Goal: Communication & Community: Answer question/provide support

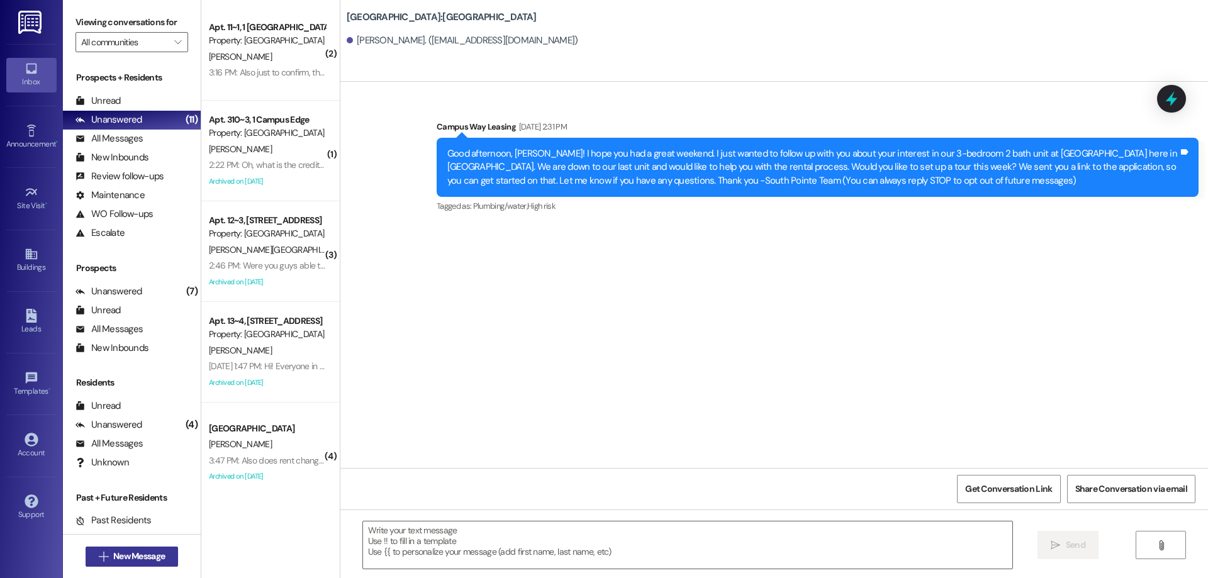
scroll to position [216, 0]
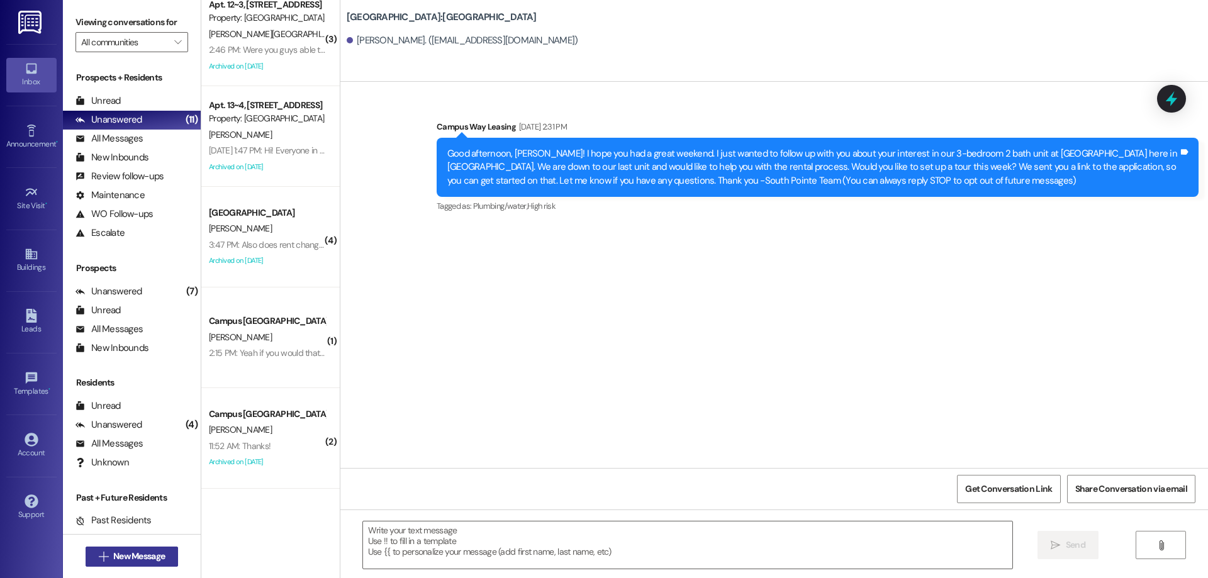
click at [135, 551] on span "New Message" at bounding box center [139, 556] width 52 height 13
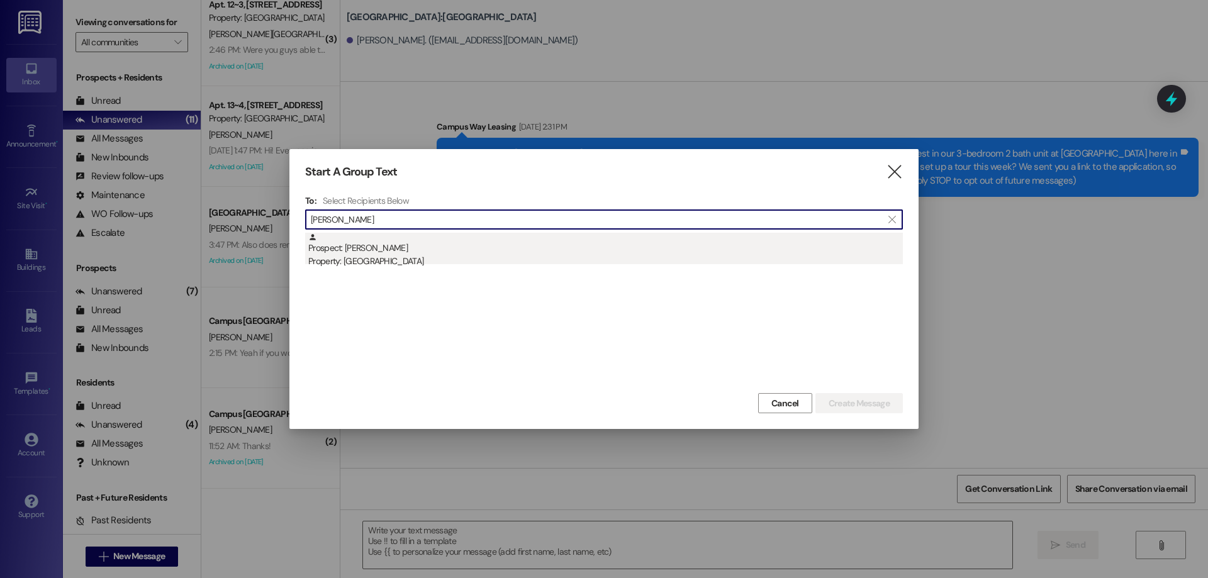
type input "[PERSON_NAME]"
click at [576, 257] on div "Property: [GEOGRAPHIC_DATA]" at bounding box center [605, 261] width 595 height 13
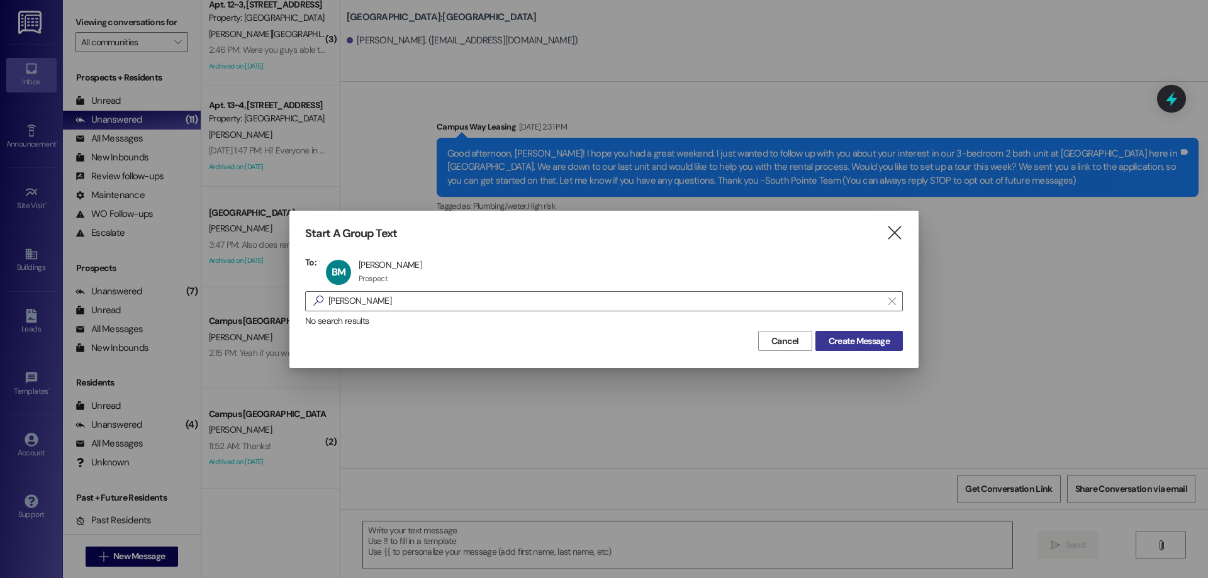
click at [826, 336] on span "Create Message" at bounding box center [859, 341] width 66 height 13
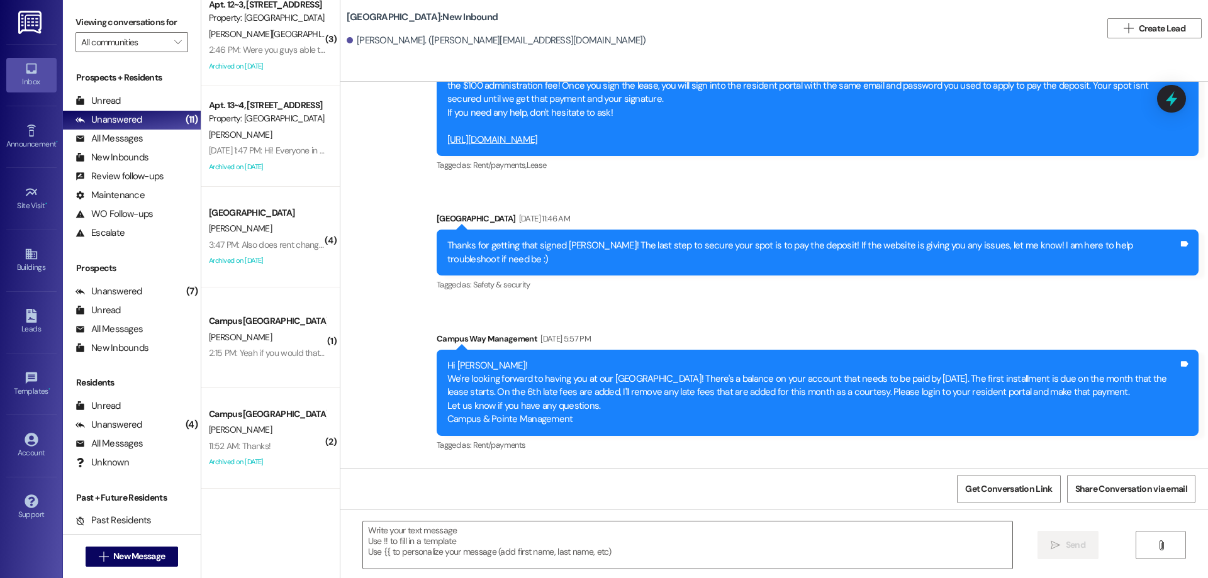
scroll to position [739, 0]
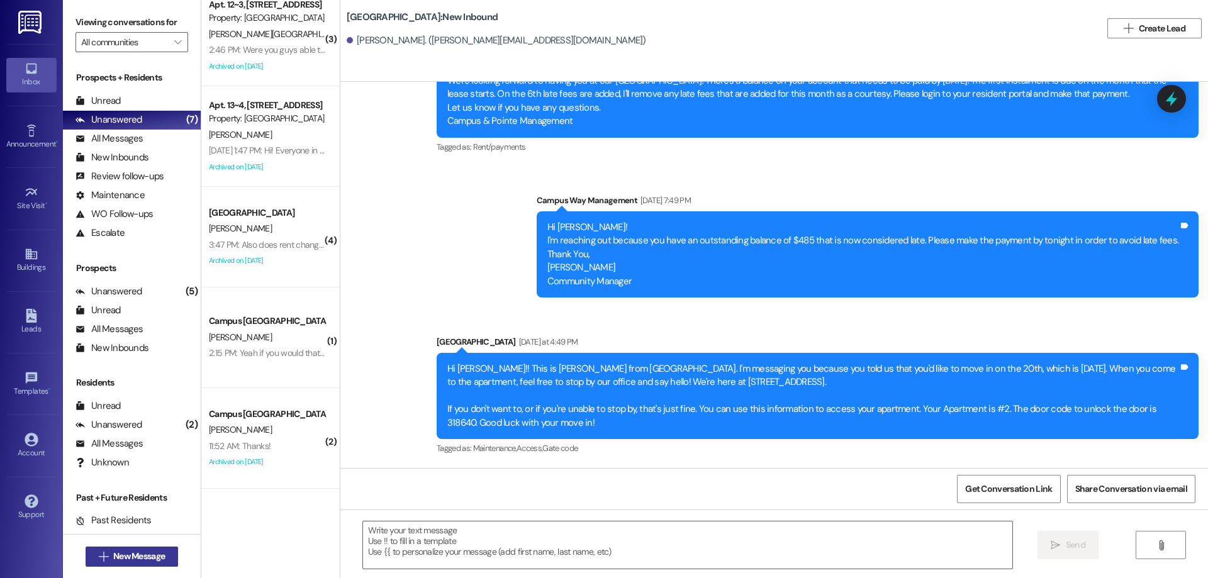
click at [135, 556] on span "New Message" at bounding box center [139, 556] width 52 height 13
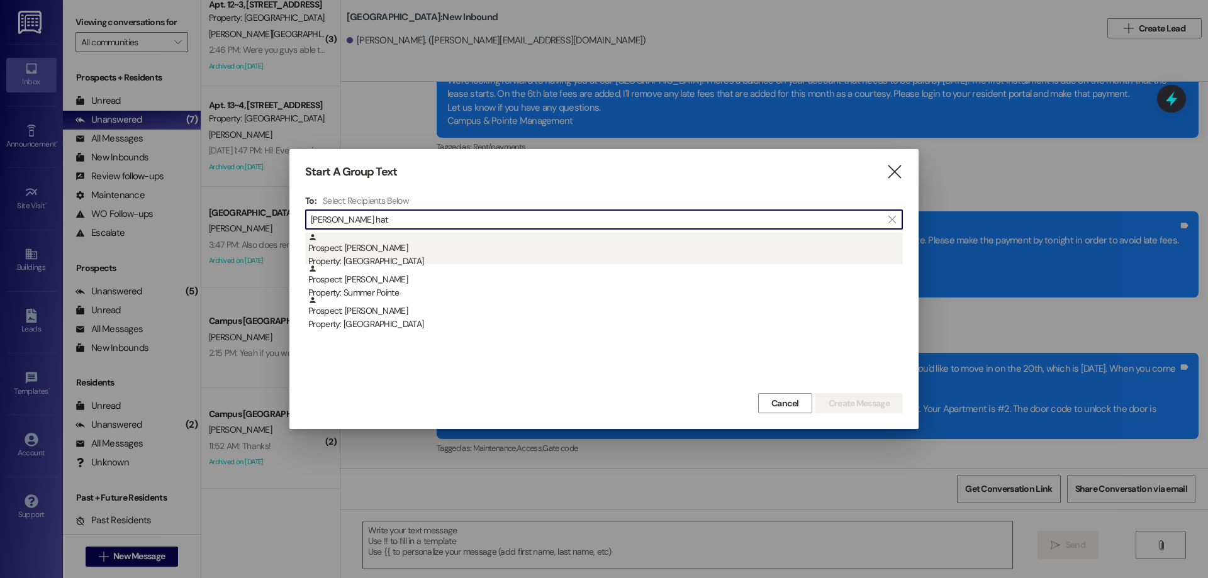
type input "[PERSON_NAME] hat"
click at [438, 255] on div "Property: [GEOGRAPHIC_DATA]" at bounding box center [605, 261] width 595 height 13
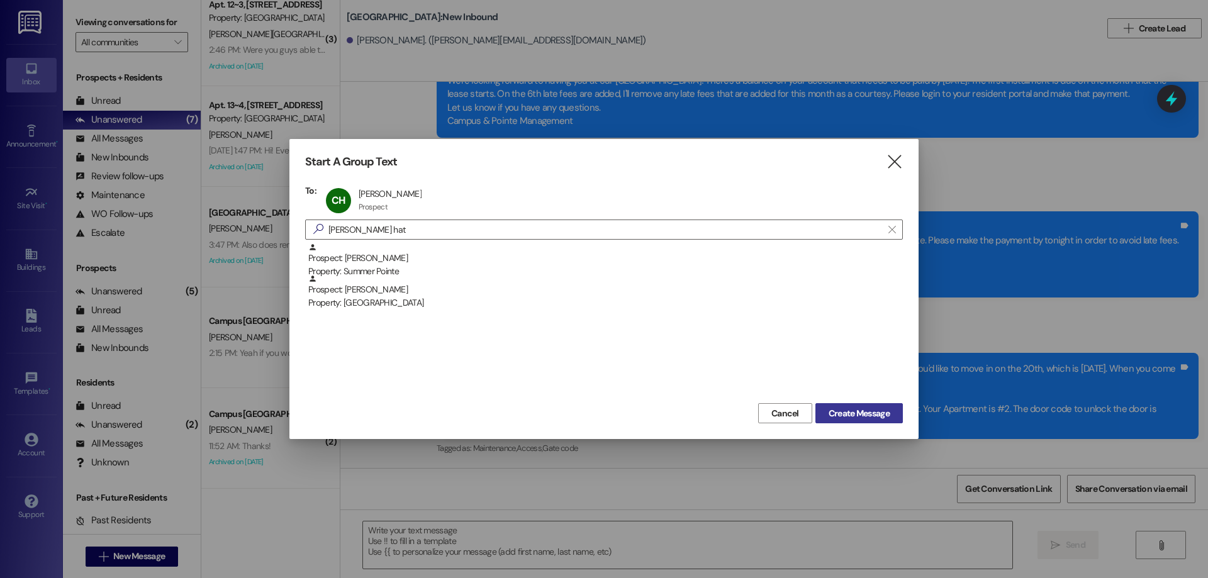
click at [849, 410] on span "Create Message" at bounding box center [859, 413] width 61 height 13
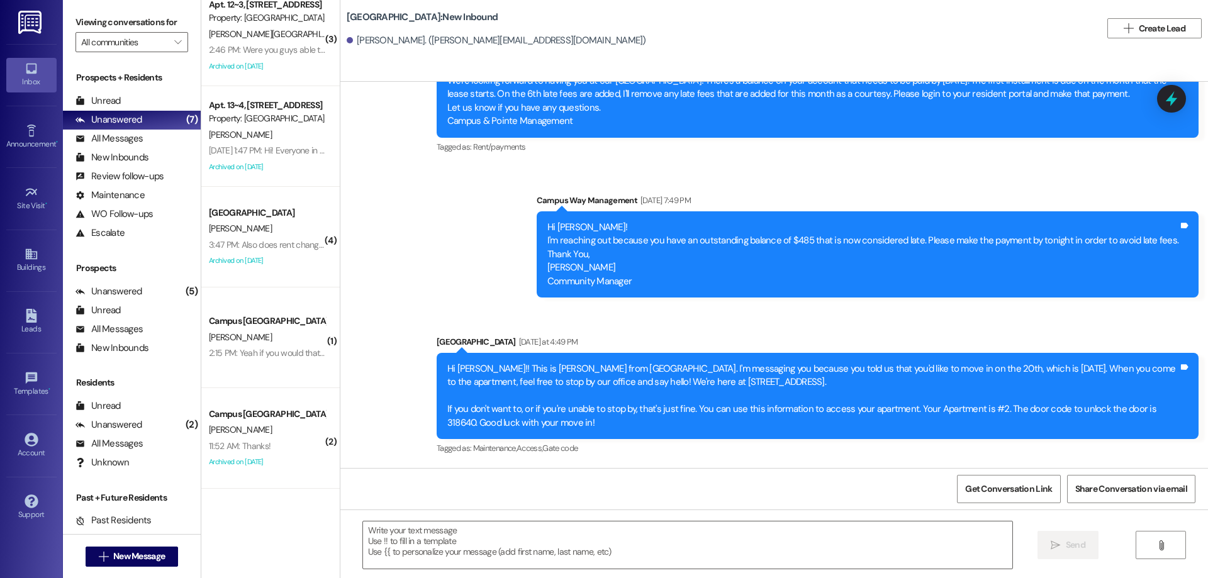
scroll to position [0, 0]
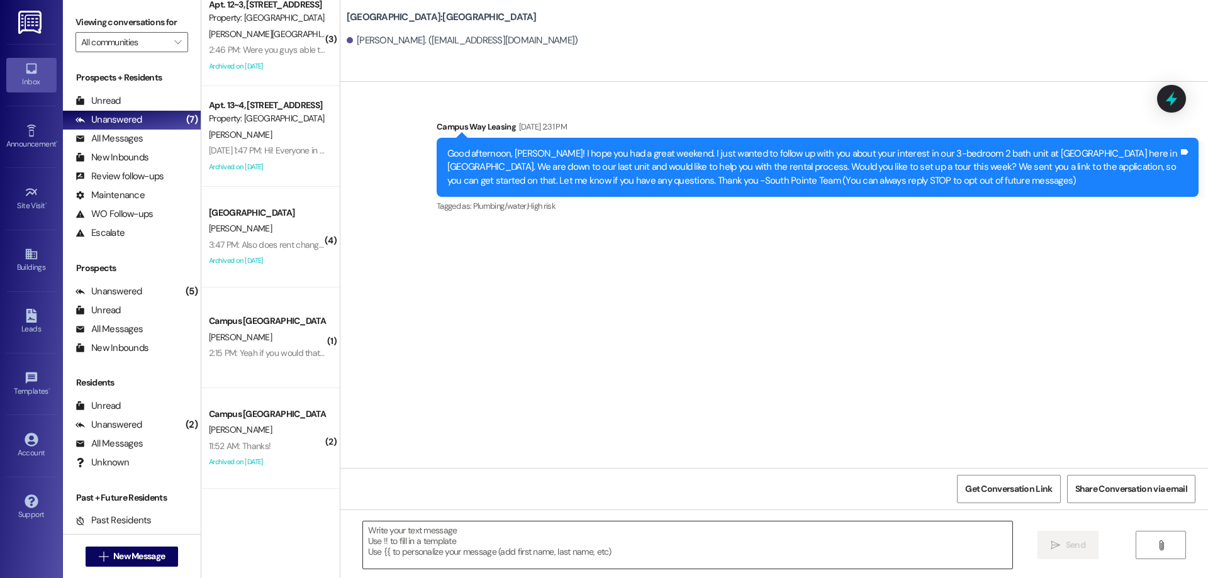
click at [398, 556] on textarea at bounding box center [687, 545] width 649 height 47
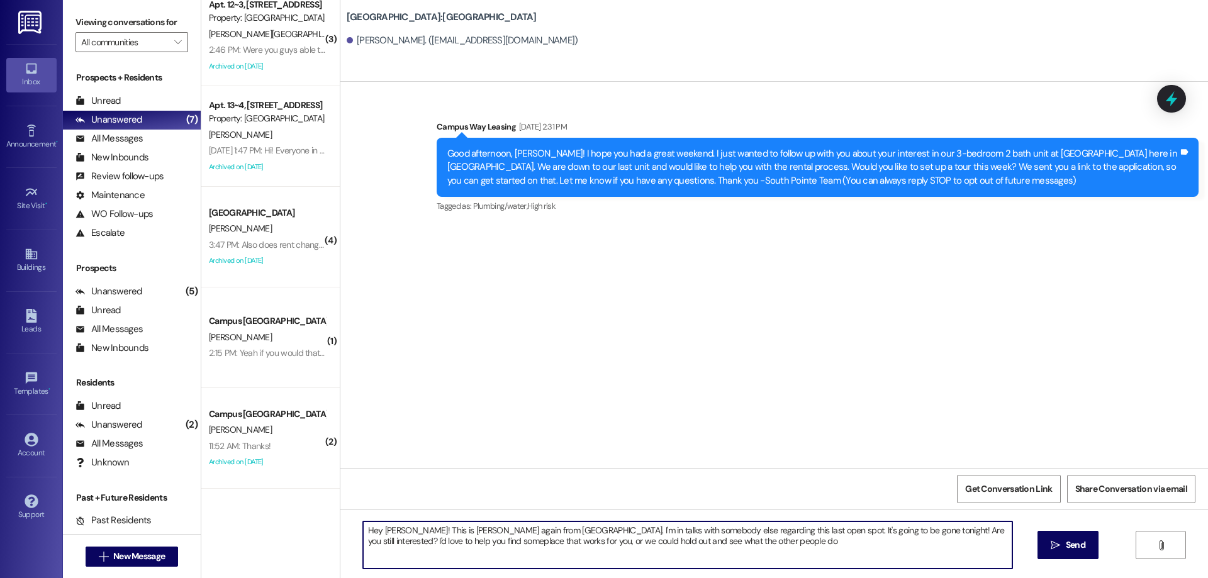
type textarea "Hey [PERSON_NAME]! This is [PERSON_NAME] again from [GEOGRAPHIC_DATA]. I'm in t…"
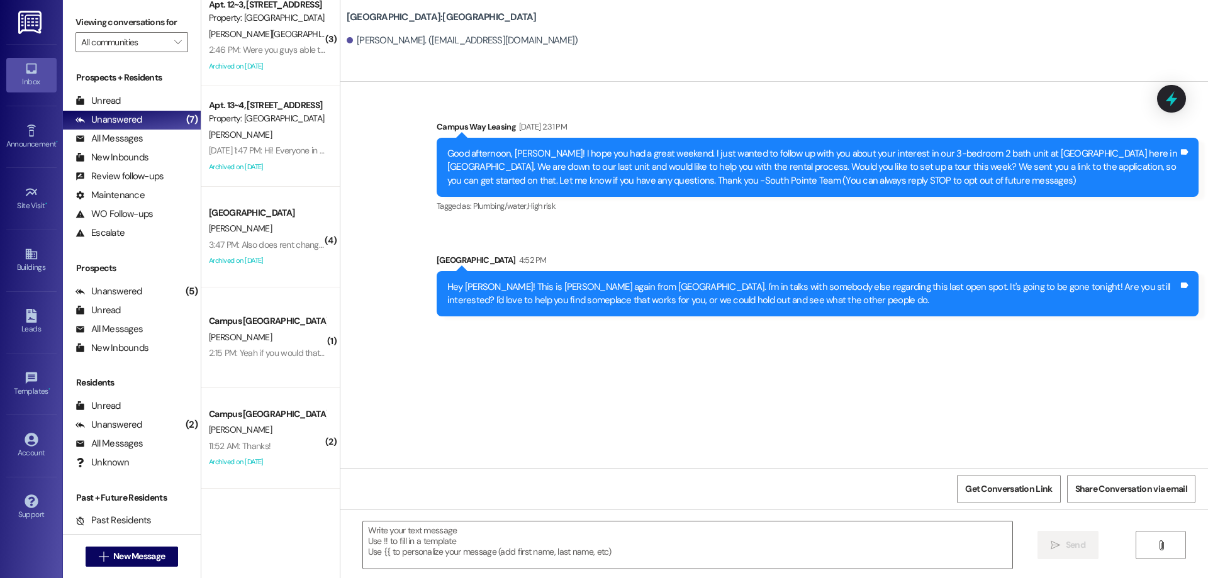
drag, startPoint x: 797, startPoint y: 299, endPoint x: 779, endPoint y: 302, distance: 17.9
click at [779, 302] on div "Hey [PERSON_NAME]! This is [PERSON_NAME] again from [GEOGRAPHIC_DATA]. I'm in t…" at bounding box center [812, 294] width 731 height 27
click at [128, 556] on span "New Message" at bounding box center [139, 556] width 52 height 13
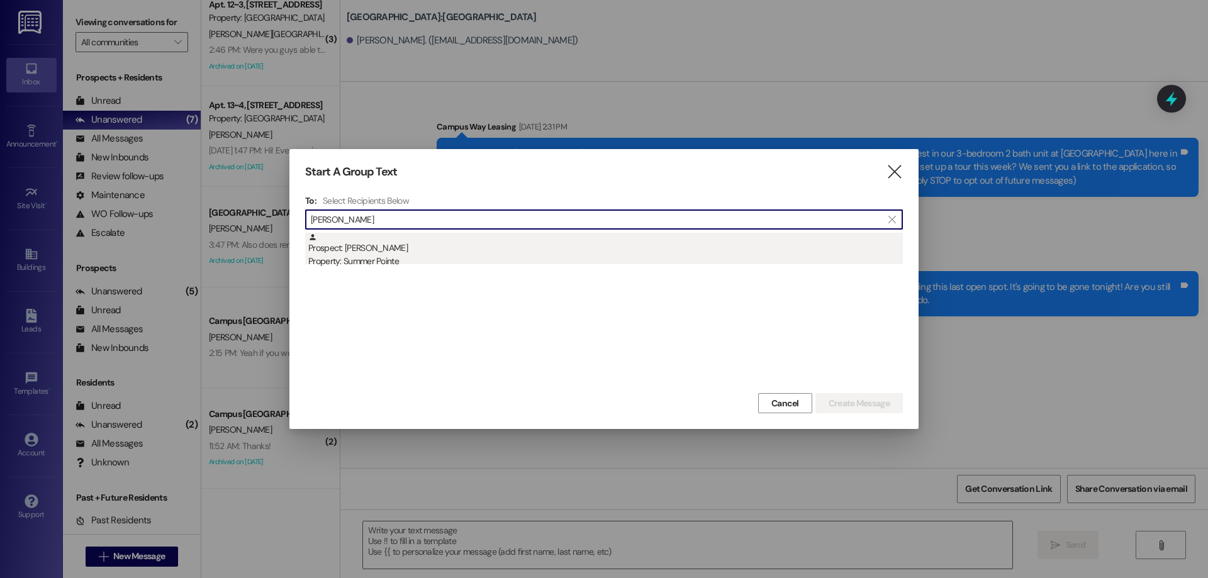
type input "[PERSON_NAME]"
click at [537, 247] on div "Prospect: [PERSON_NAME] Property: Summer Pointe" at bounding box center [605, 251] width 595 height 36
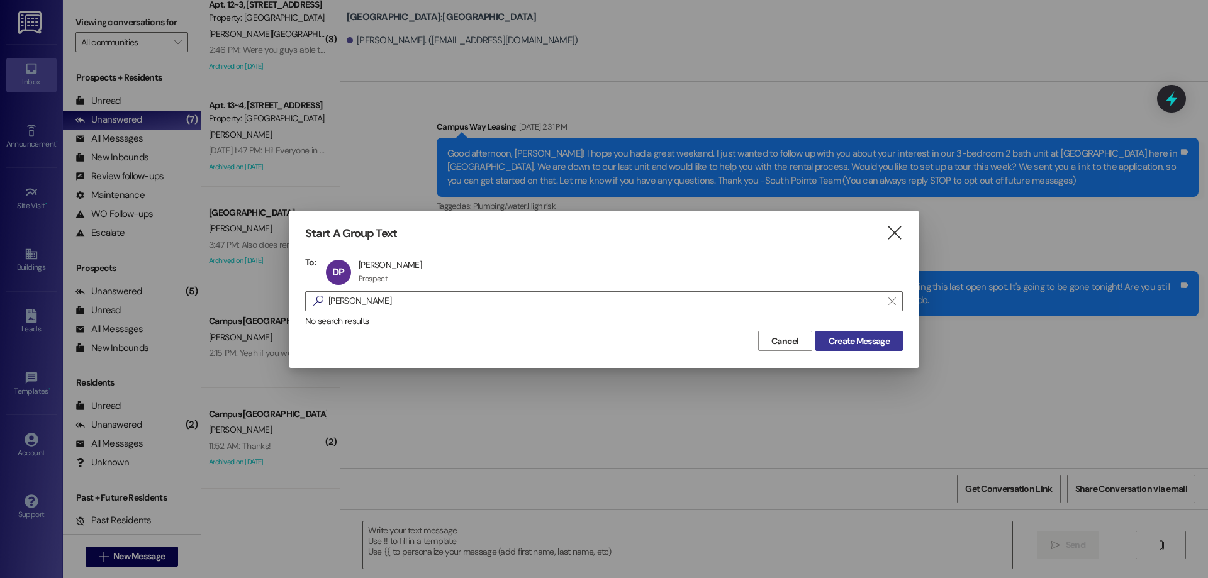
click at [853, 339] on span "Create Message" at bounding box center [859, 341] width 61 height 13
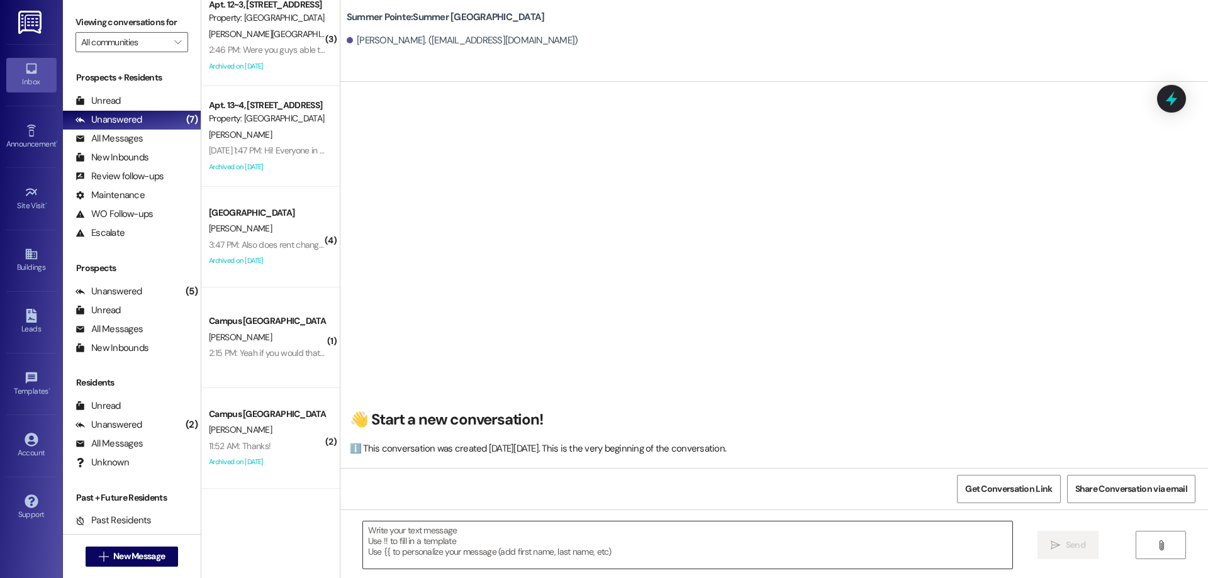
drag, startPoint x: 518, startPoint y: 543, endPoint x: 510, endPoint y: 522, distance: 22.1
click at [516, 542] on textarea at bounding box center [687, 545] width 649 height 47
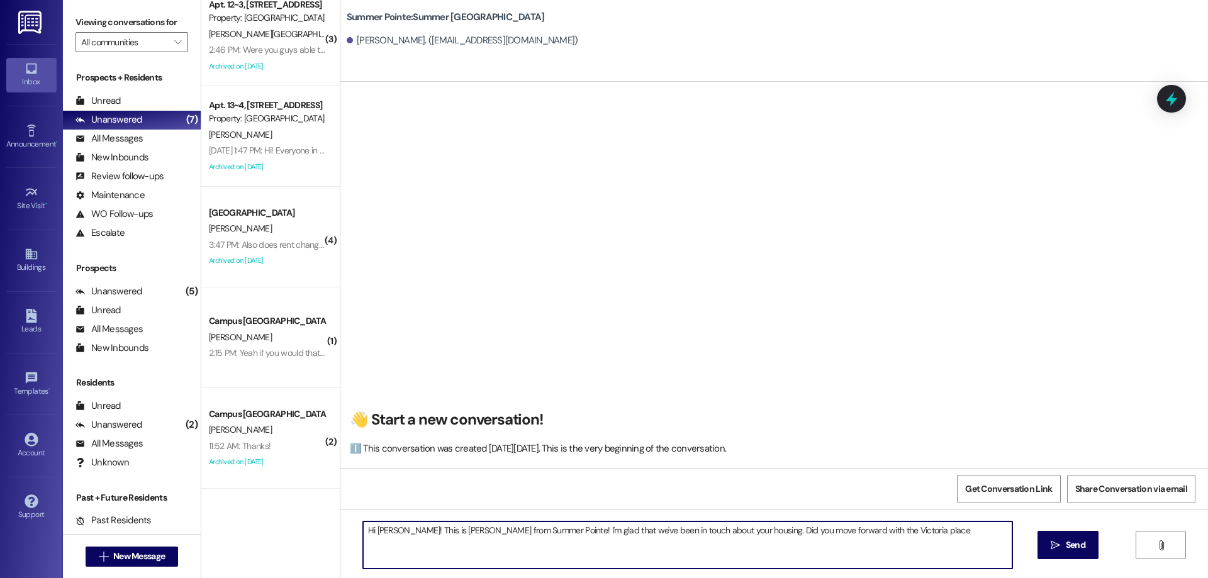
type textarea "Hi [PERSON_NAME]! This is [PERSON_NAME] from Summer Pointe! I'm glad that we've…"
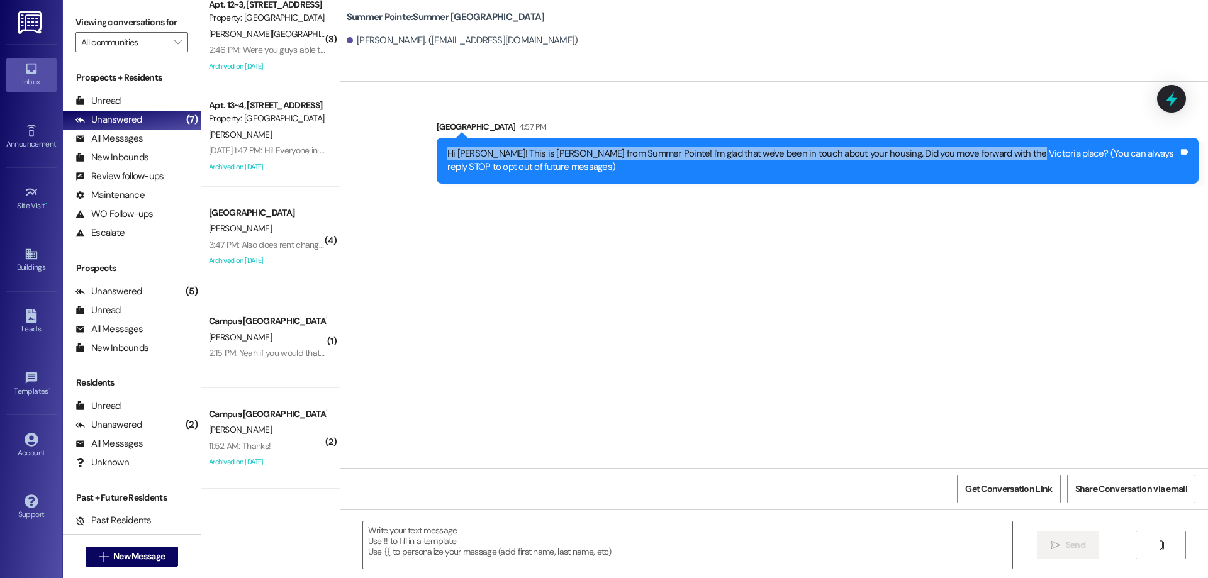
drag, startPoint x: 435, startPoint y: 148, endPoint x: 993, endPoint y: 159, distance: 558.2
click at [993, 159] on div "Hi [PERSON_NAME]! This is [PERSON_NAME] from Summer Pointe! I'm glad that we've…" at bounding box center [818, 161] width 762 height 46
copy div "Hi [PERSON_NAME]! This is [PERSON_NAME] from Summer Pointe! I'm glad that we've…"
click at [152, 560] on span "New Message" at bounding box center [139, 556] width 52 height 13
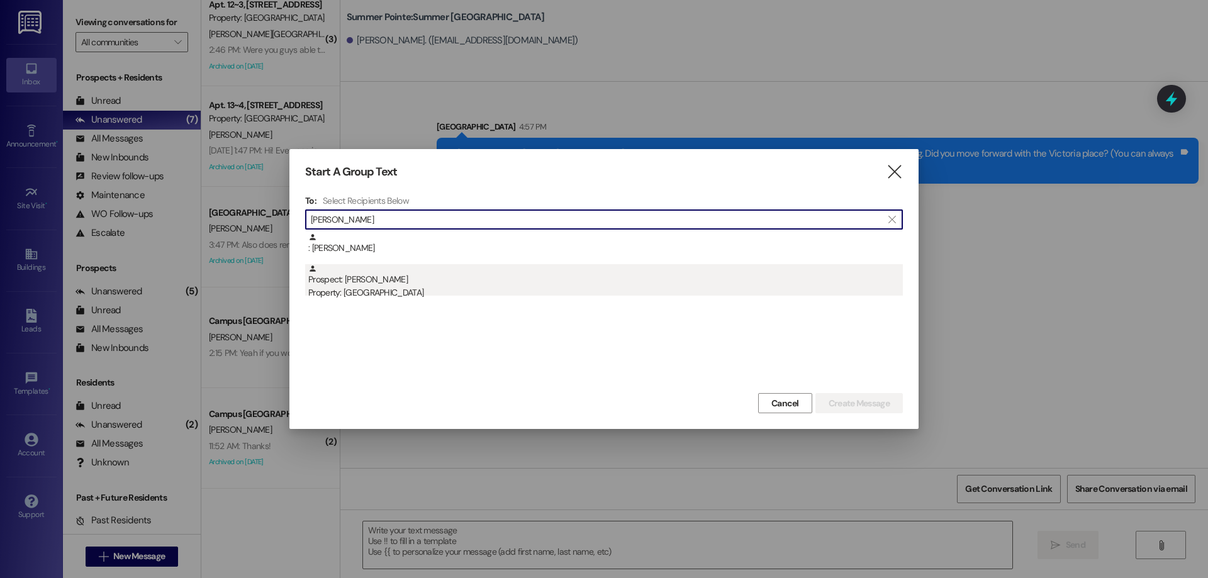
type input "[PERSON_NAME]"
click at [415, 283] on div "Prospect: [PERSON_NAME] Property: [GEOGRAPHIC_DATA]" at bounding box center [605, 282] width 595 height 36
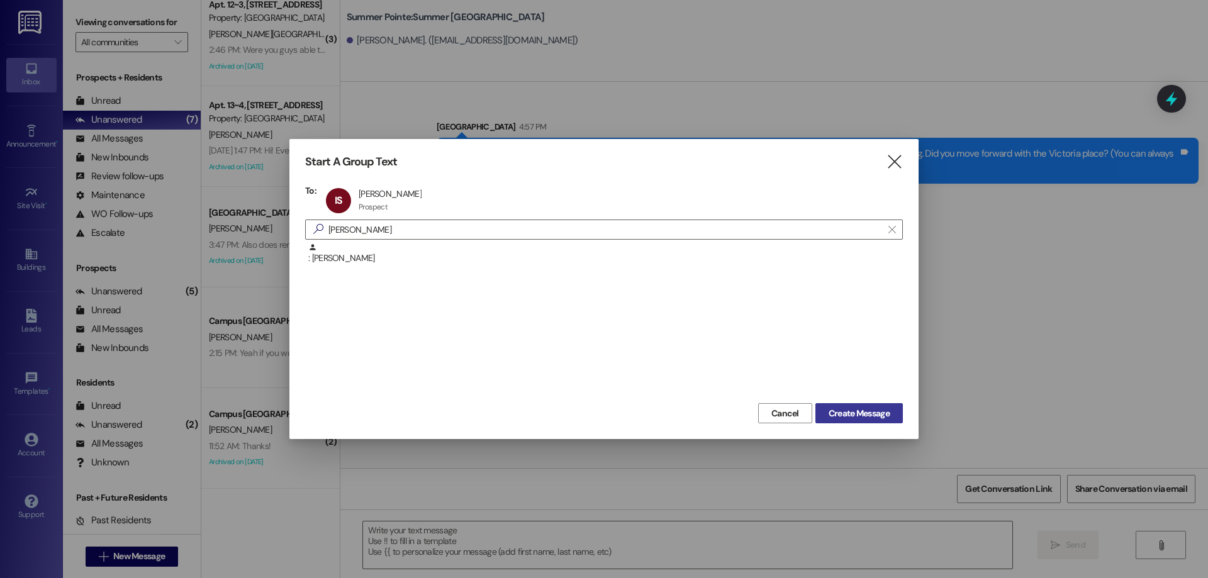
click at [842, 413] on span "Create Message" at bounding box center [859, 413] width 61 height 13
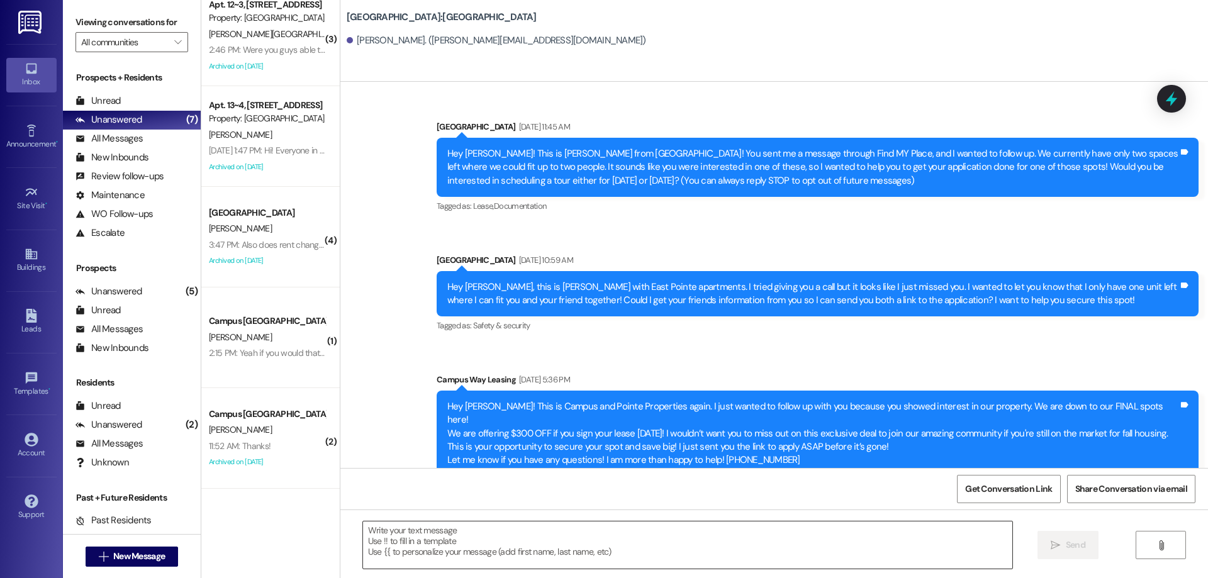
click at [564, 540] on textarea at bounding box center [687, 545] width 649 height 47
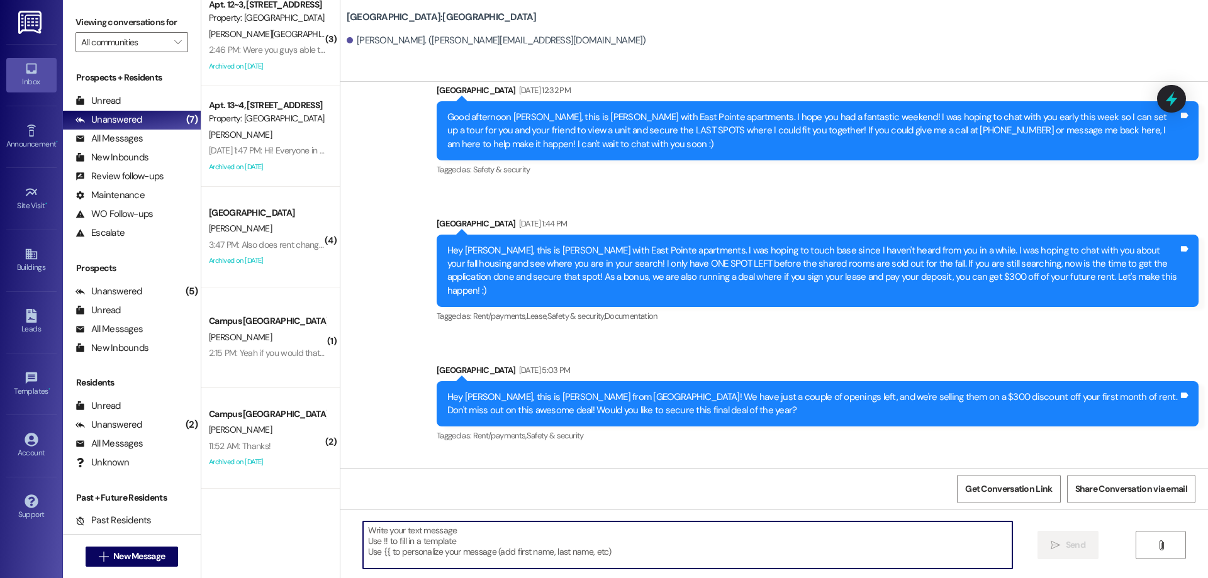
scroll to position [954, 0]
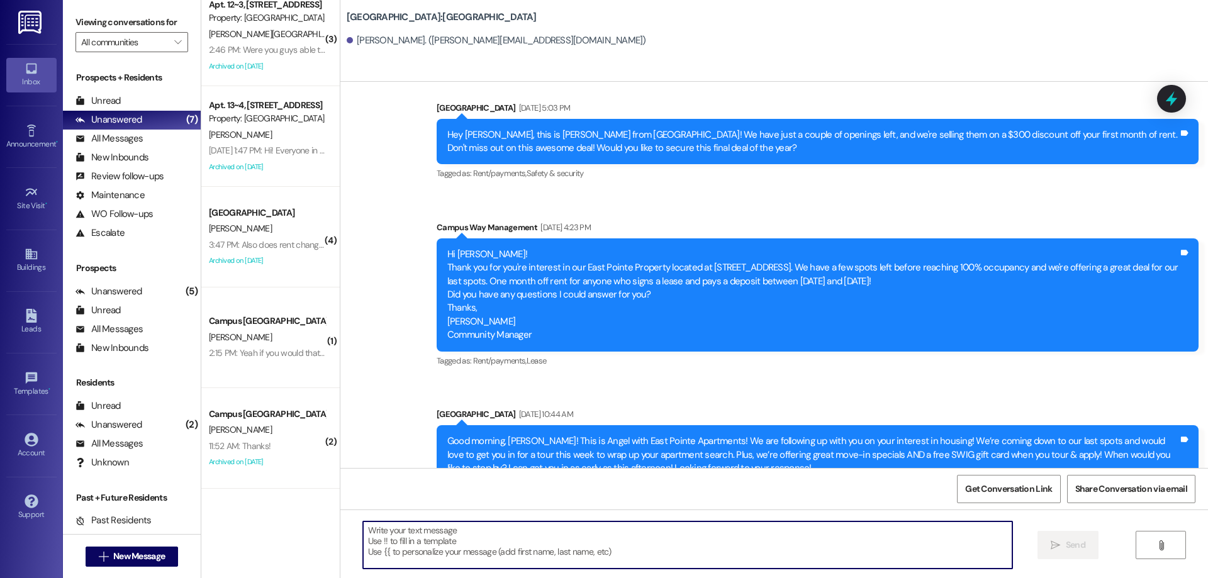
click at [410, 557] on textarea at bounding box center [687, 545] width 649 height 47
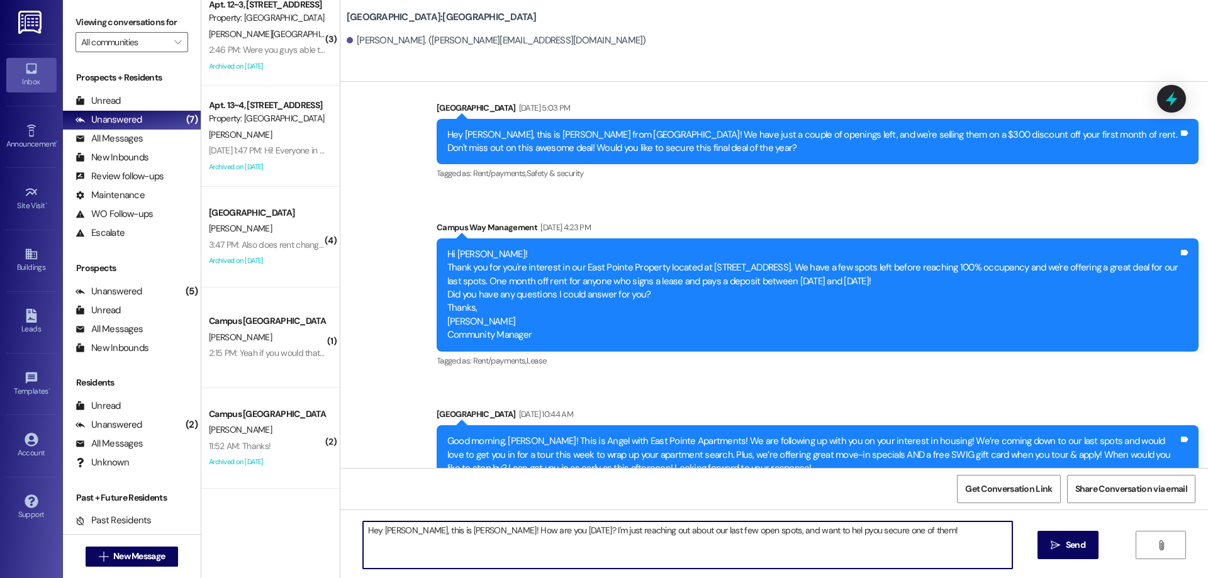
click at [758, 533] on textarea "Hey [PERSON_NAME], this is [PERSON_NAME]! How are you [DATE]? I'm just reaching…" at bounding box center [687, 545] width 649 height 47
click at [941, 530] on textarea "Hey [PERSON_NAME], this is [PERSON_NAME]! How are you [DATE]? I'm just reaching…" at bounding box center [687, 545] width 649 height 47
drag, startPoint x: 582, startPoint y: 544, endPoint x: 85, endPoint y: 496, distance: 499.4
click at [85, 496] on div "Viewing conversations for All communities  Prospects + Residents Unread (0) Un…" at bounding box center [635, 289] width 1145 height 578
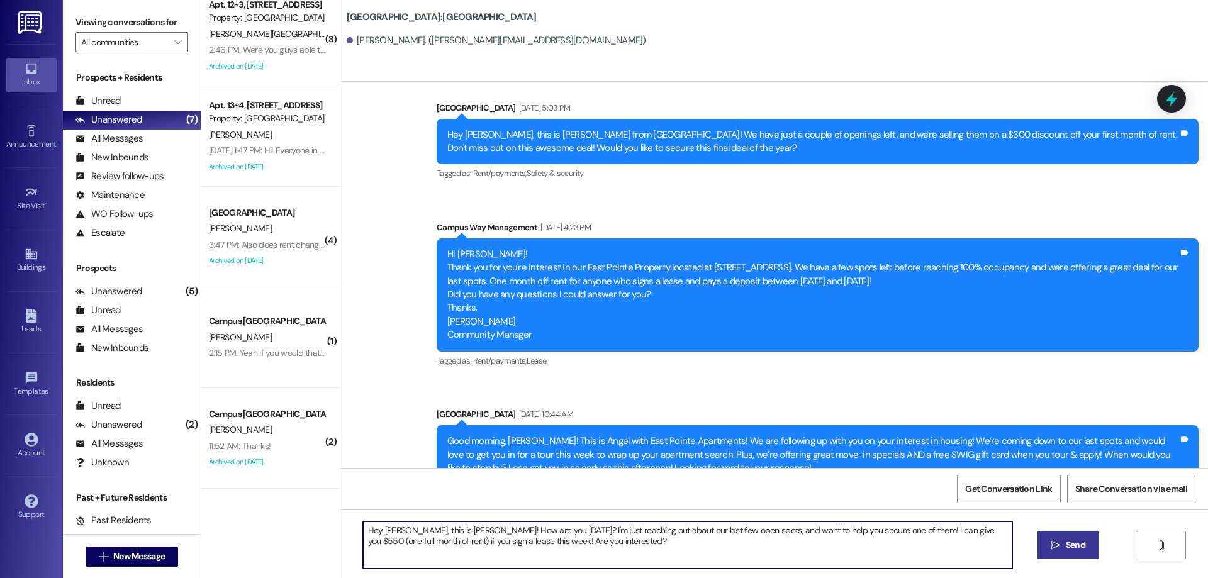
type textarea "Hey [PERSON_NAME], this is [PERSON_NAME]! How are you [DATE]? I'm just reaching…"
click at [1085, 553] on button " Send" at bounding box center [1068, 545] width 61 height 28
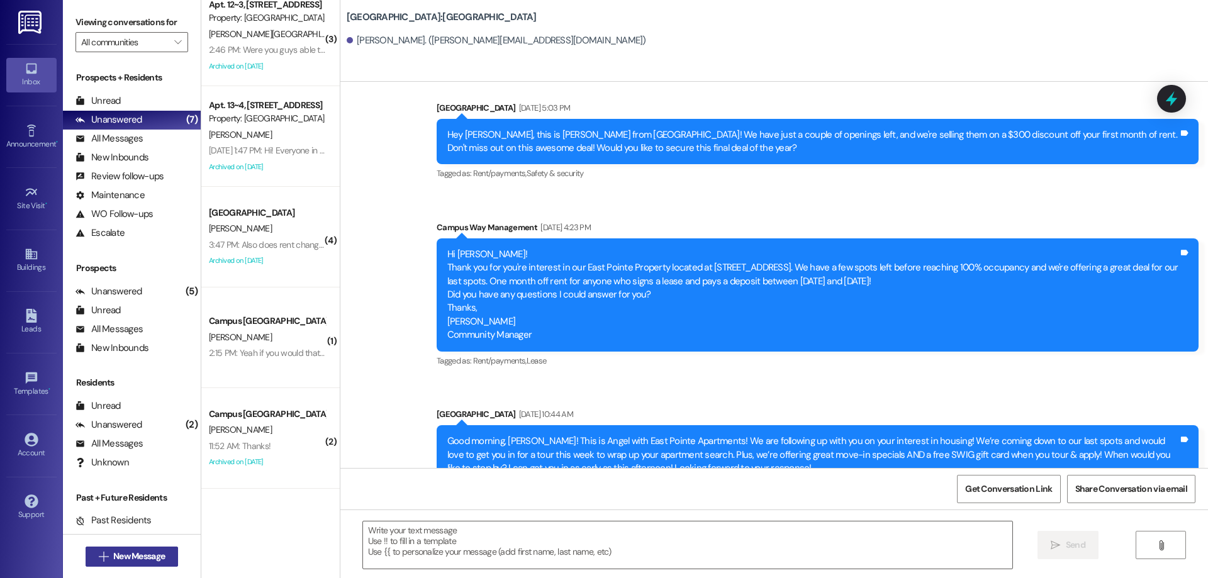
click at [126, 559] on span "New Message" at bounding box center [139, 556] width 52 height 13
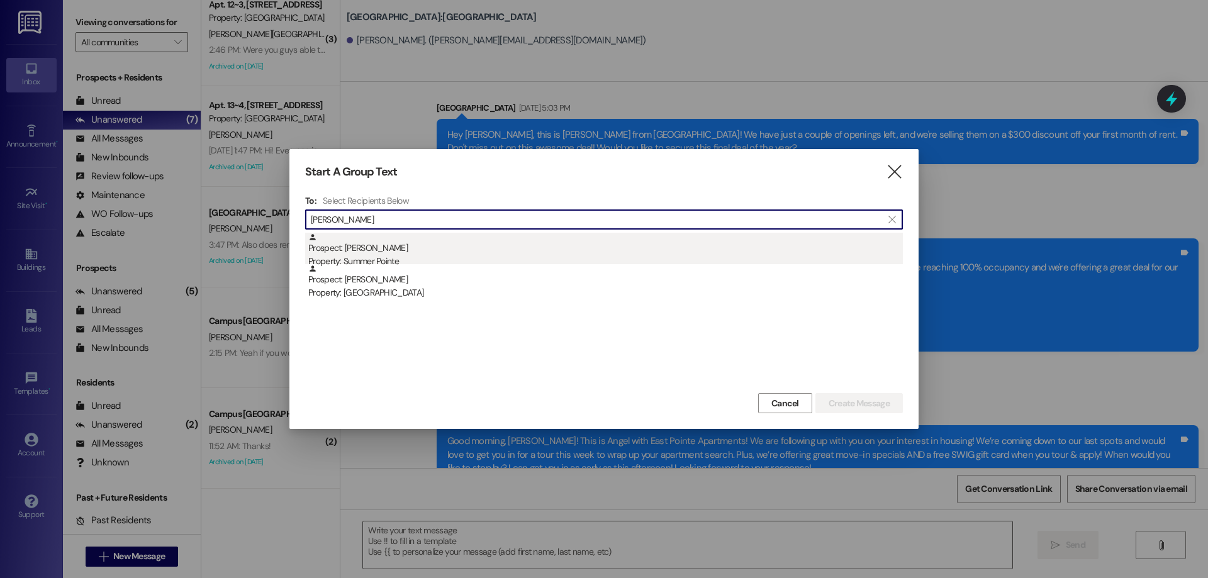
type input "[PERSON_NAME]"
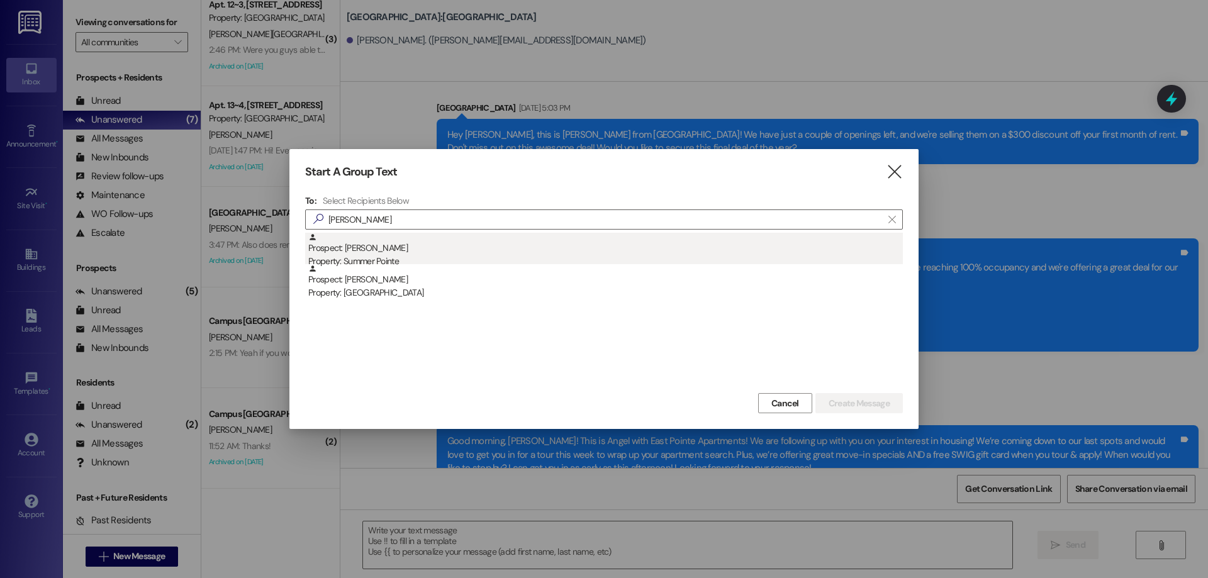
click at [408, 243] on div "Prospect: [PERSON_NAME] Property: Summer Pointe" at bounding box center [605, 251] width 595 height 36
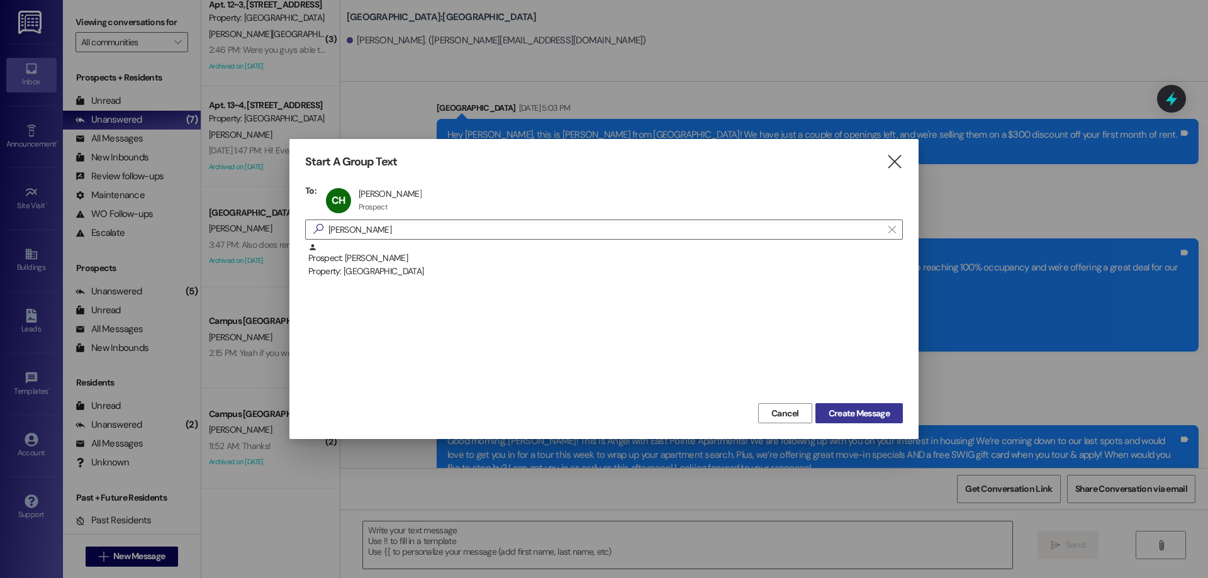
click at [854, 404] on button "Create Message" at bounding box center [858, 413] width 87 height 20
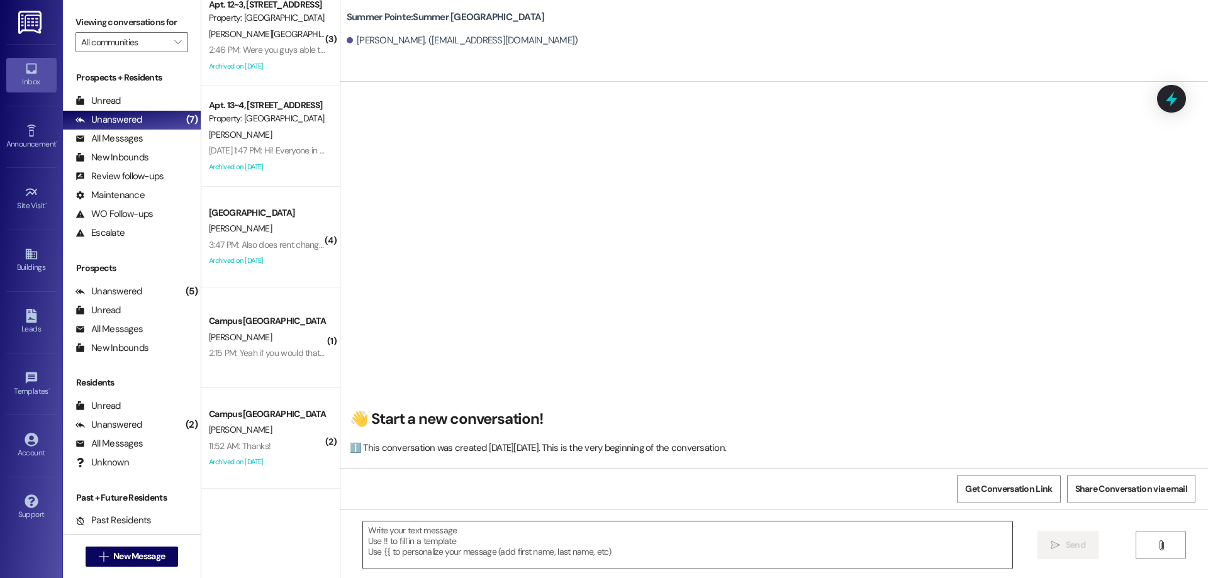
scroll to position [1, 0]
click at [598, 535] on textarea at bounding box center [687, 545] width 649 height 47
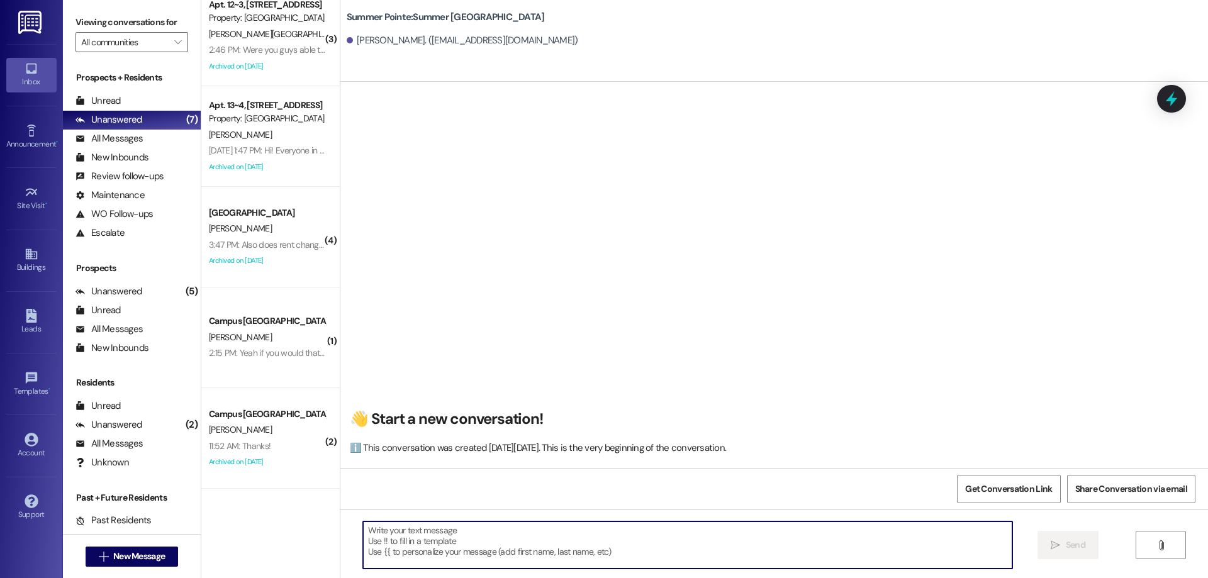
paste textarea "Hey [PERSON_NAME], this is [PERSON_NAME]! How are you [DATE]? I'm just reaching…"
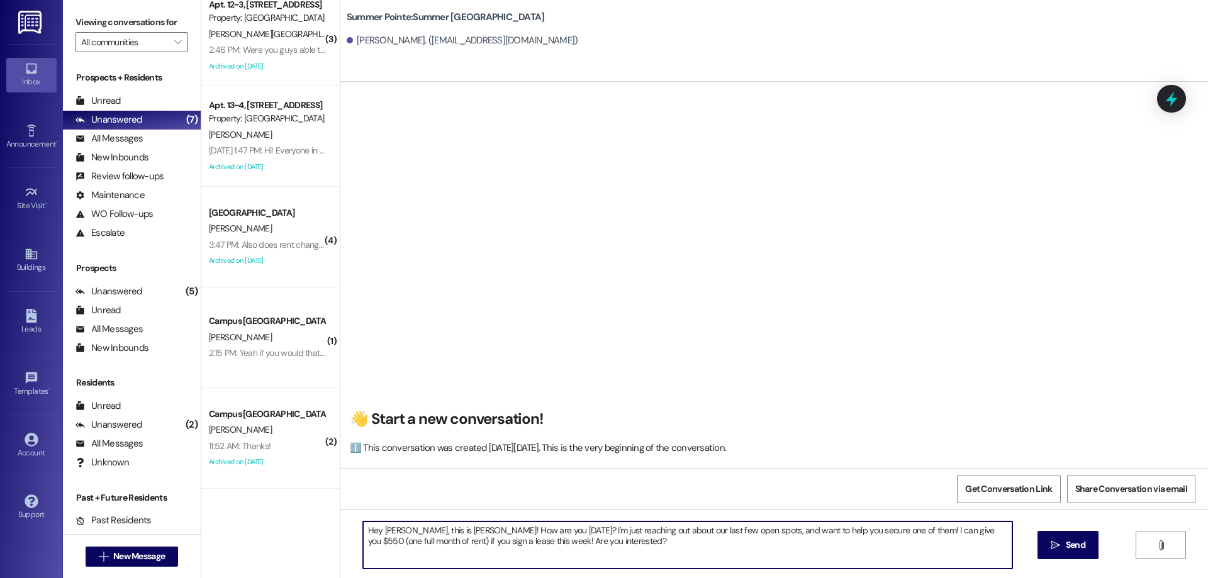
click at [597, 539] on textarea "Hey [PERSON_NAME], this is [PERSON_NAME]! How are you [DATE]? I'm just reaching…" at bounding box center [687, 545] width 649 height 47
type textarea "Hey [PERSON_NAME], this is [PERSON_NAME]! How are you [DATE]? I'm just reaching…"
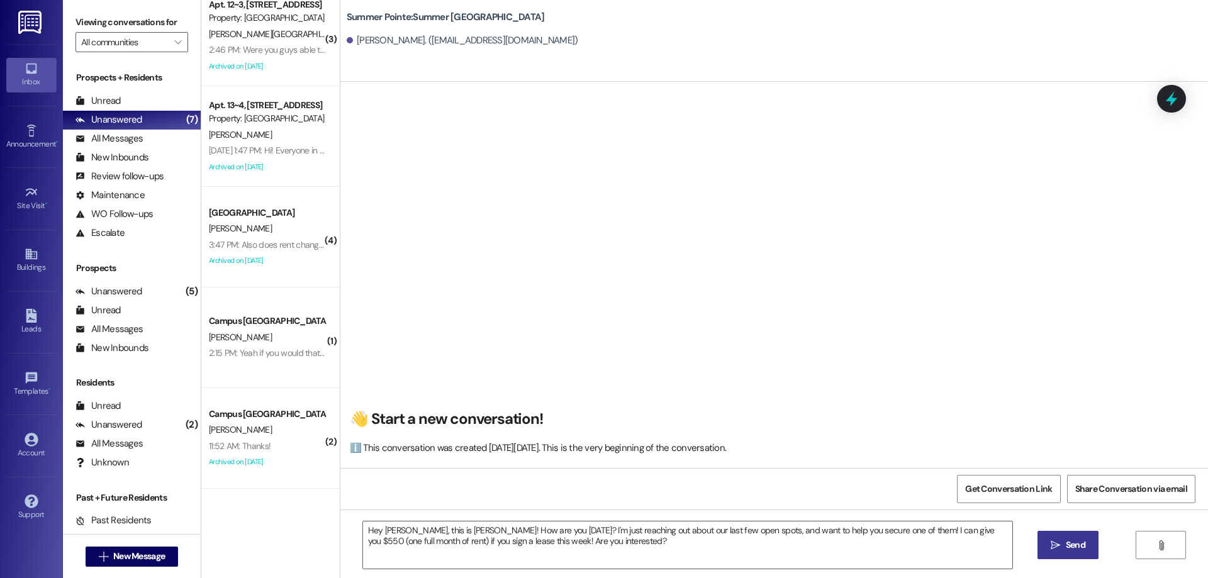
click at [1087, 533] on button " Send" at bounding box center [1068, 545] width 61 height 28
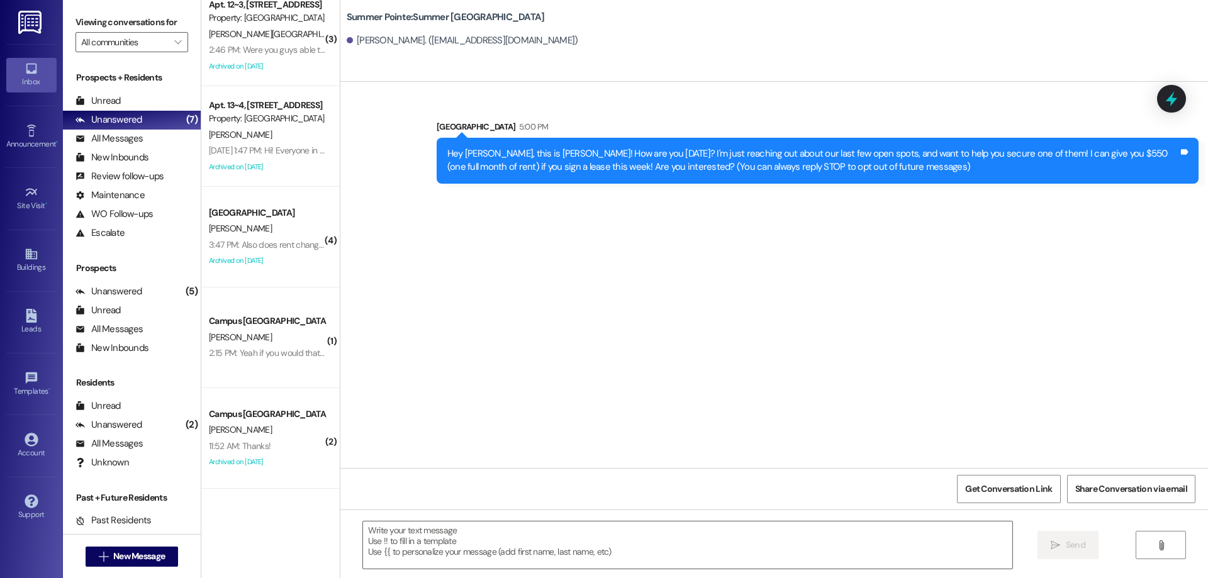
scroll to position [0, 0]
drag, startPoint x: 383, startPoint y: 572, endPoint x: 383, endPoint y: 559, distance: 12.6
click at [383, 572] on div " Send " at bounding box center [774, 557] width 868 height 94
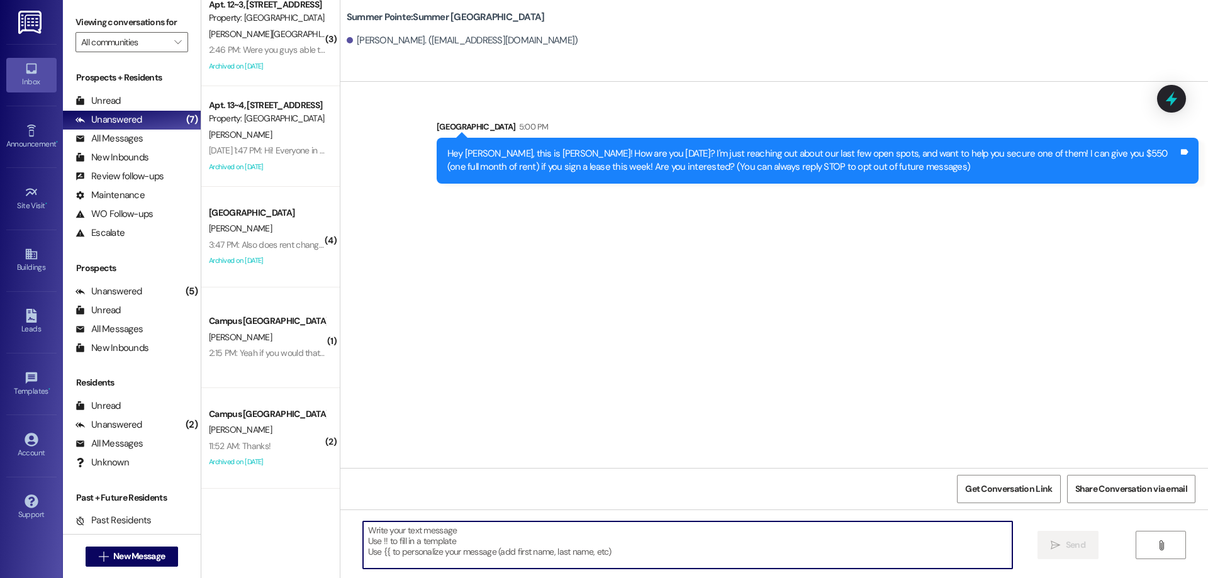
click at [384, 550] on textarea at bounding box center [687, 545] width 649 height 47
type textarea "Sorry, [PERSON_NAME]! \"
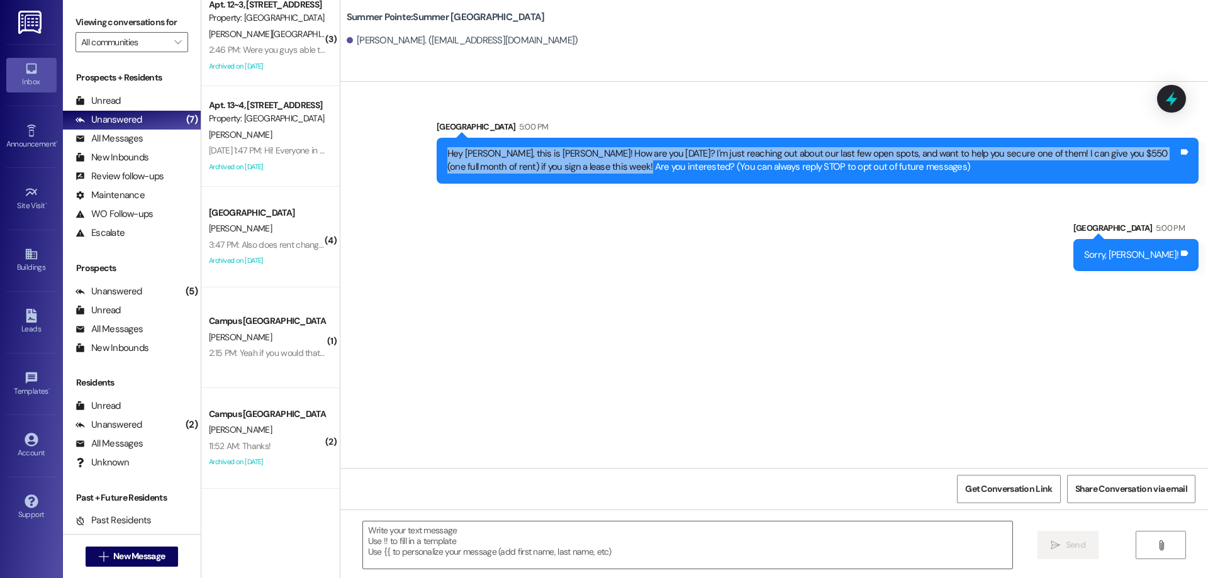
drag, startPoint x: 436, startPoint y: 154, endPoint x: 584, endPoint y: 175, distance: 149.4
click at [584, 175] on div "Hey [PERSON_NAME], this is [PERSON_NAME]! How are you [DATE]? I'm just reaching…" at bounding box center [818, 161] width 762 height 46
copy div "Hey [PERSON_NAME], this is [PERSON_NAME]! How are you [DATE]? I'm just reaching…"
click at [655, 346] on div "Sent via SMS Leasing Campus Way 5:00 PM Hey [PERSON_NAME], this is [PERSON_NAME…" at bounding box center [774, 275] width 868 height 386
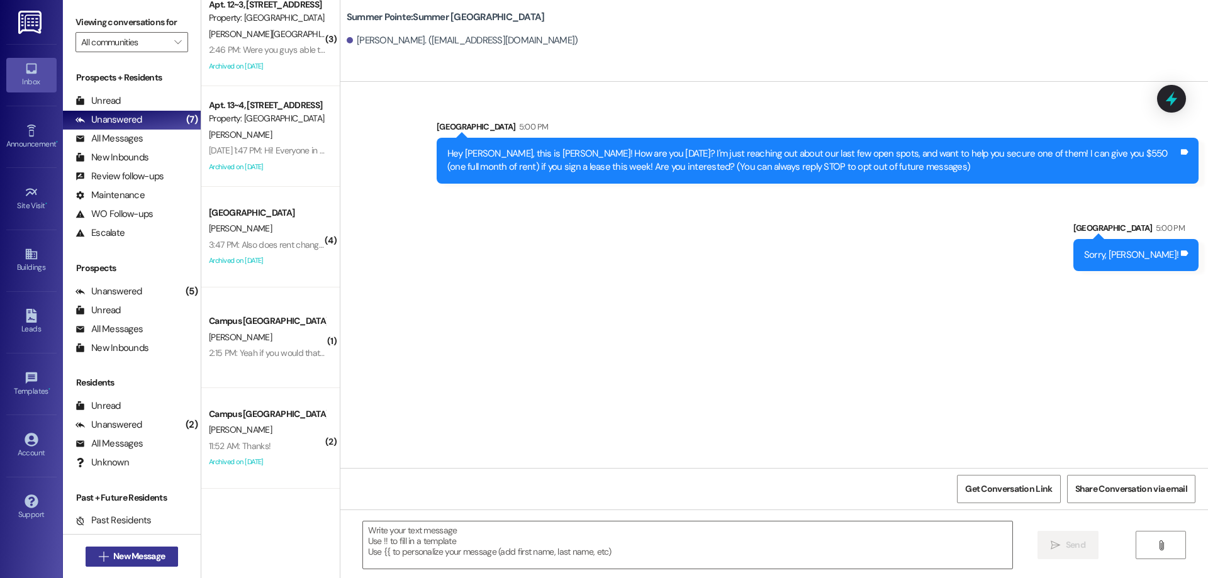
click at [123, 559] on span "New Message" at bounding box center [139, 556] width 52 height 13
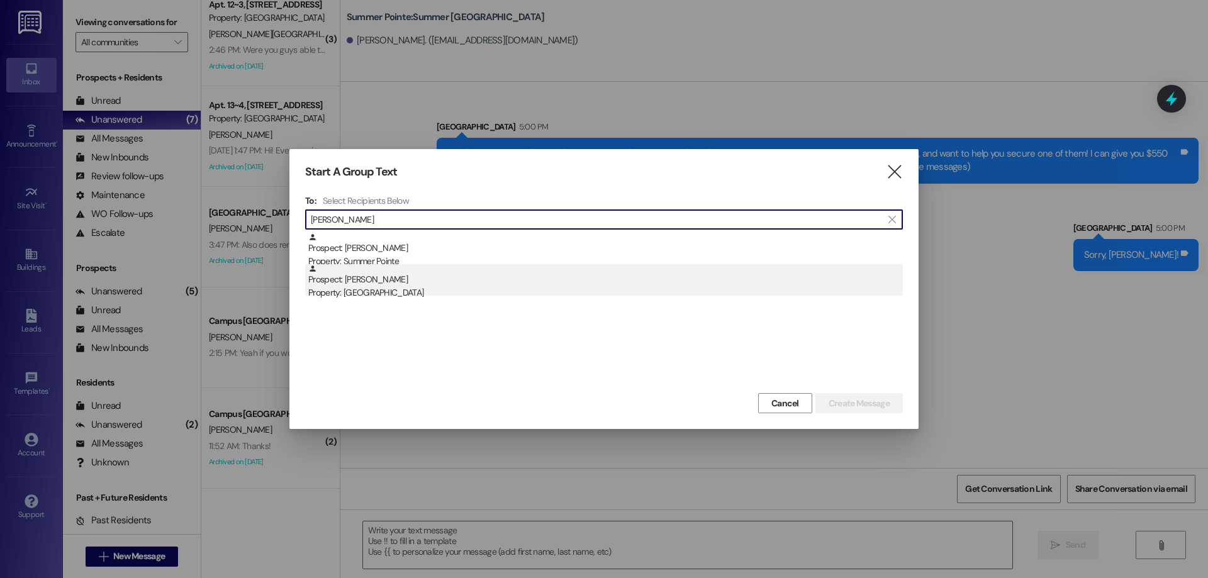
type input "[PERSON_NAME]"
click at [543, 289] on div "Property: [GEOGRAPHIC_DATA]" at bounding box center [605, 292] width 595 height 13
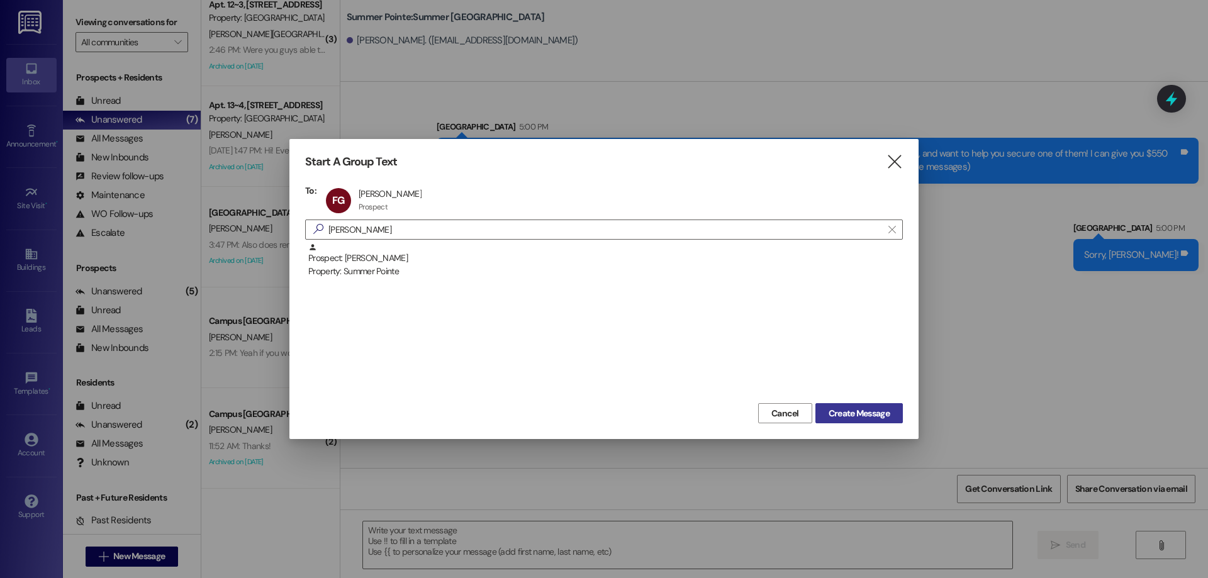
click at [839, 415] on span "Create Message" at bounding box center [859, 413] width 61 height 13
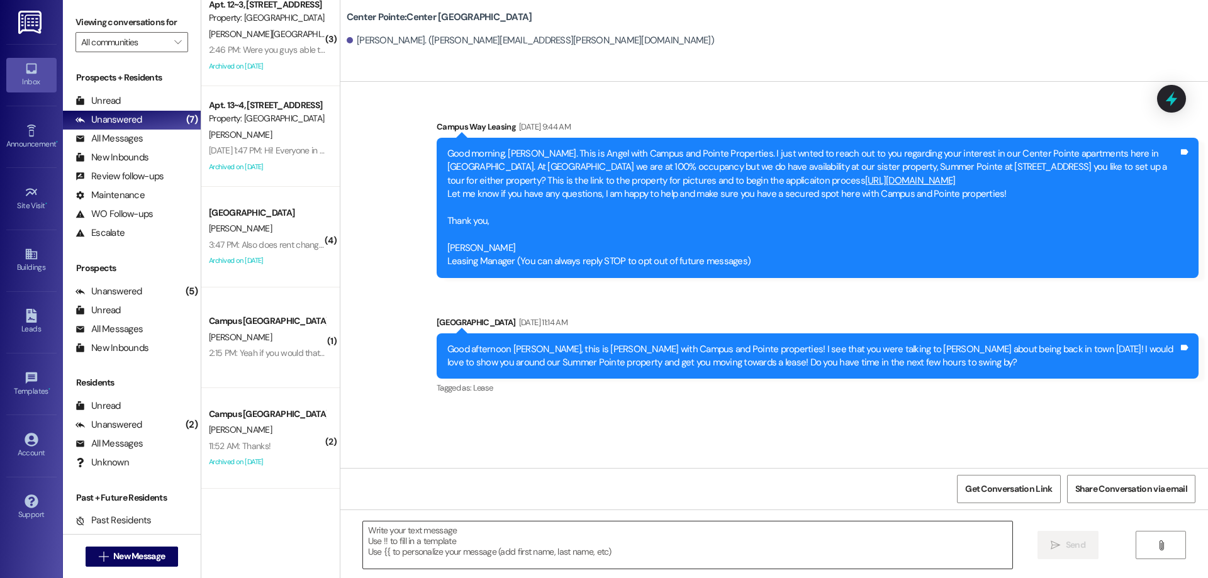
click at [585, 529] on textarea at bounding box center [687, 545] width 649 height 47
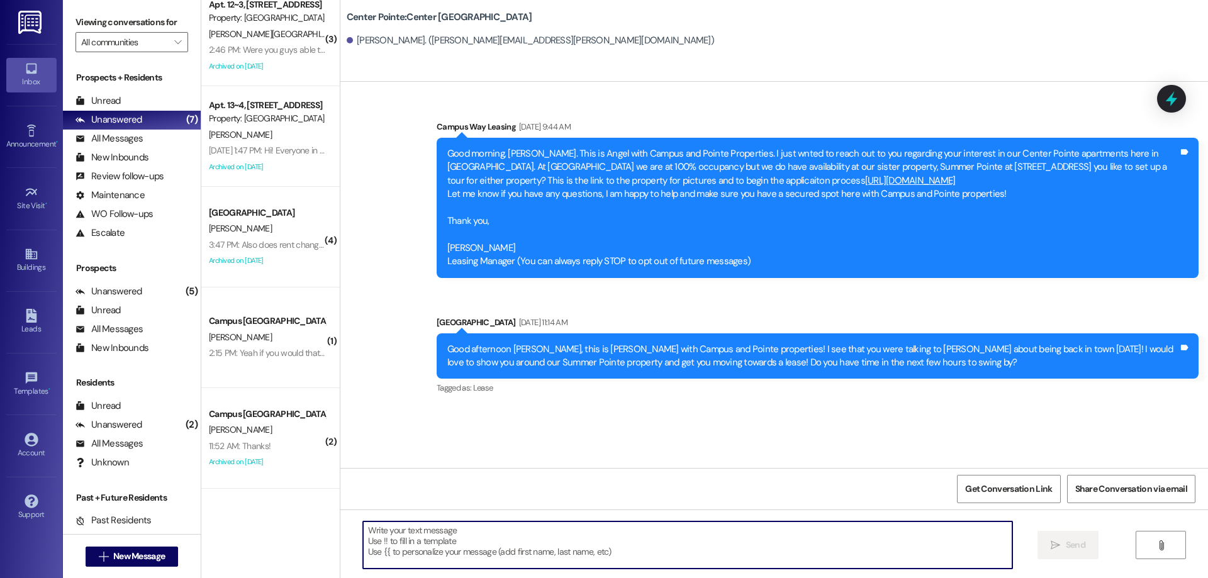
paste textarea "Hey [PERSON_NAME], this is [PERSON_NAME]! How are you [DATE]? I'm just reaching…"
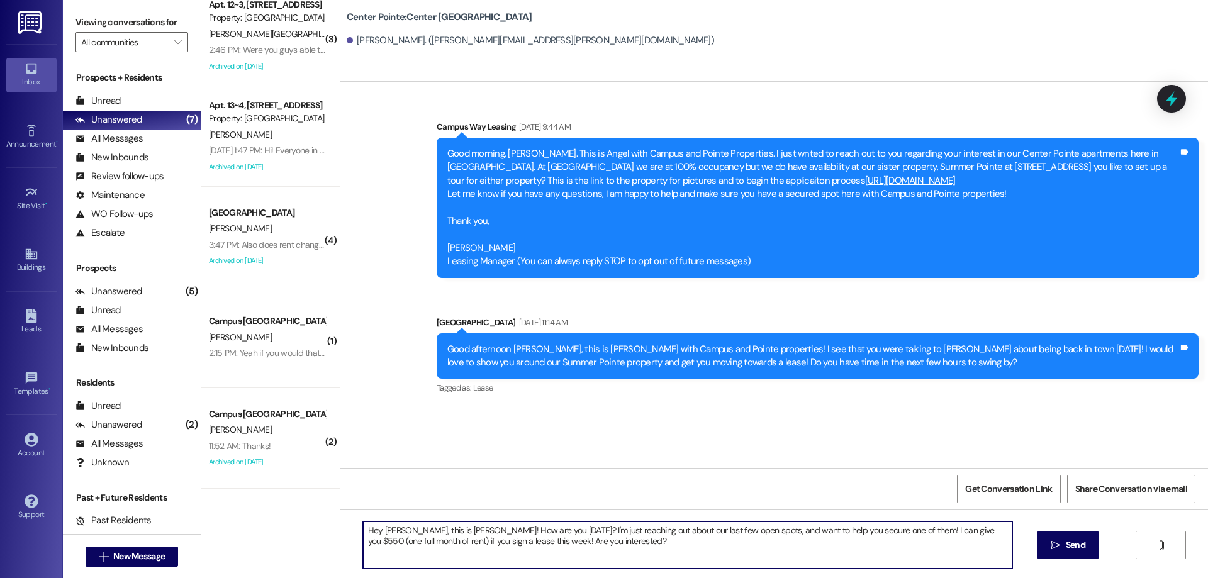
click at [391, 528] on textarea "Hey [PERSON_NAME], this is [PERSON_NAME]! How are you [DATE]? I'm just reaching…" at bounding box center [687, 545] width 649 height 47
click at [442, 529] on textarea "Hey [PERSON_NAME], this is [PERSON_NAME]! How are you [DATE]? I'm just reaching…" at bounding box center [687, 545] width 649 height 47
drag, startPoint x: 661, startPoint y: 544, endPoint x: 276, endPoint y: 506, distance: 386.9
click at [276, 506] on div "( 2 ) Apt. 11~1, 1 [GEOGRAPHIC_DATA] Property: [GEOGRAPHIC_DATA][PERSON_NAME] 3…" at bounding box center [704, 289] width 1007 height 578
type textarea "Hey [PERSON_NAME], this is [PERSON_NAME] from {{property}}! How are you [DATE]?…"
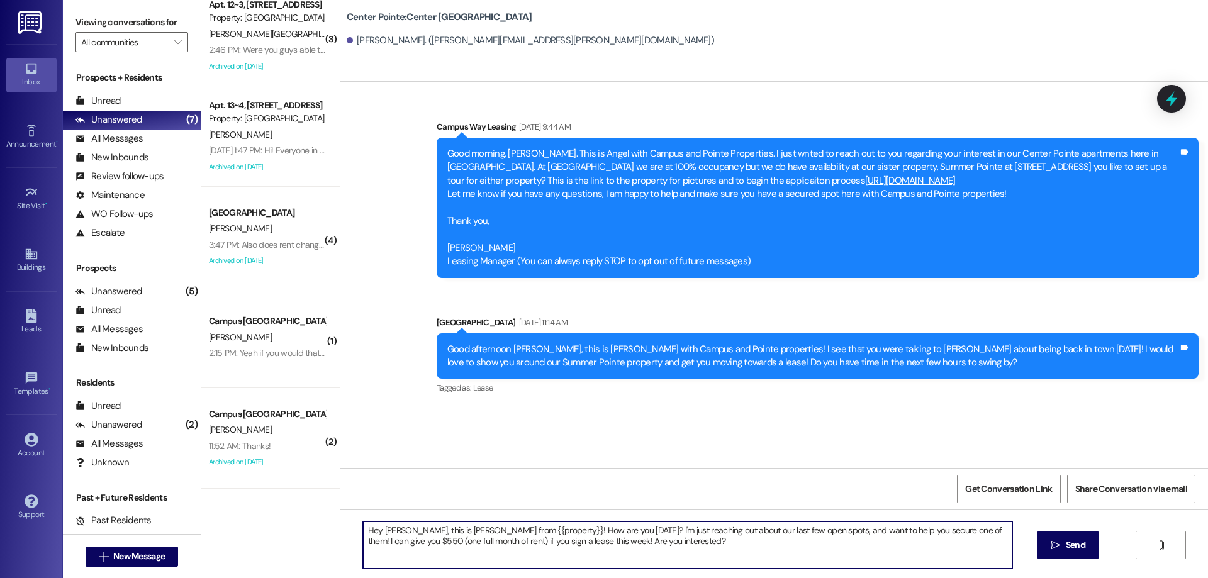
click at [936, 561] on textarea "Hey [PERSON_NAME], this is [PERSON_NAME] from {{property}}! How are you [DATE]?…" at bounding box center [687, 545] width 649 height 47
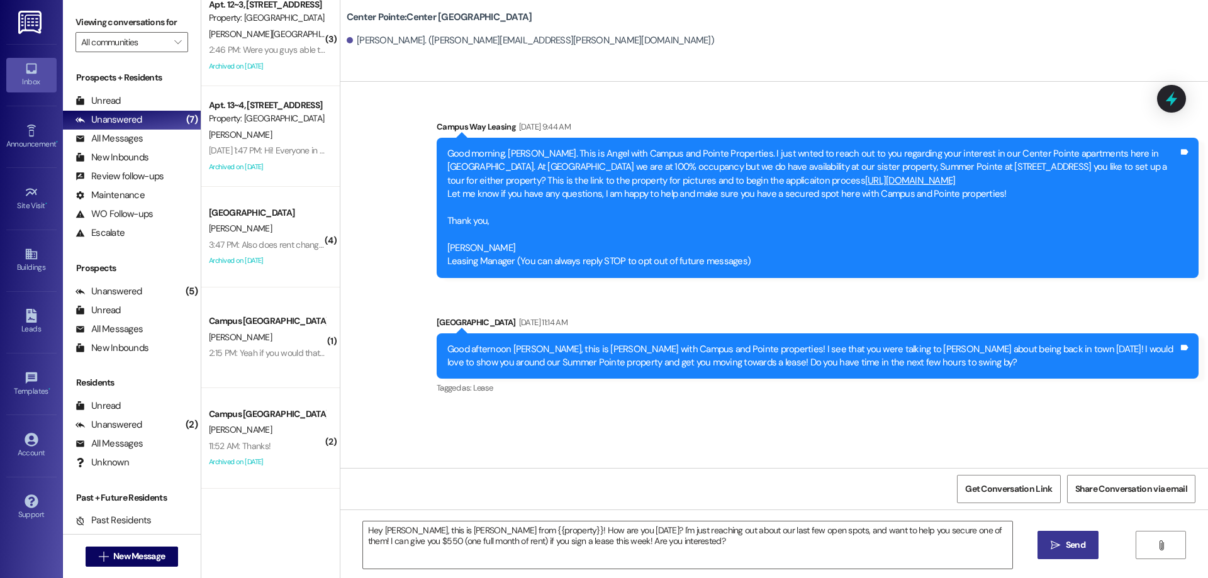
click at [1063, 549] on span "Send" at bounding box center [1075, 545] width 25 height 13
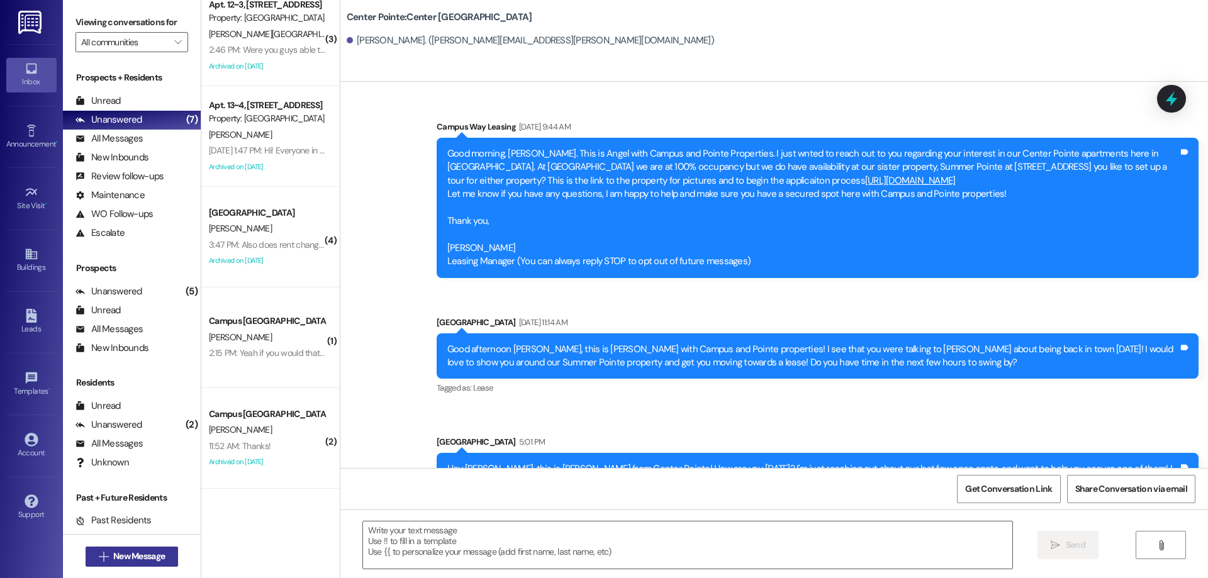
click at [102, 557] on icon "" at bounding box center [103, 557] width 9 height 10
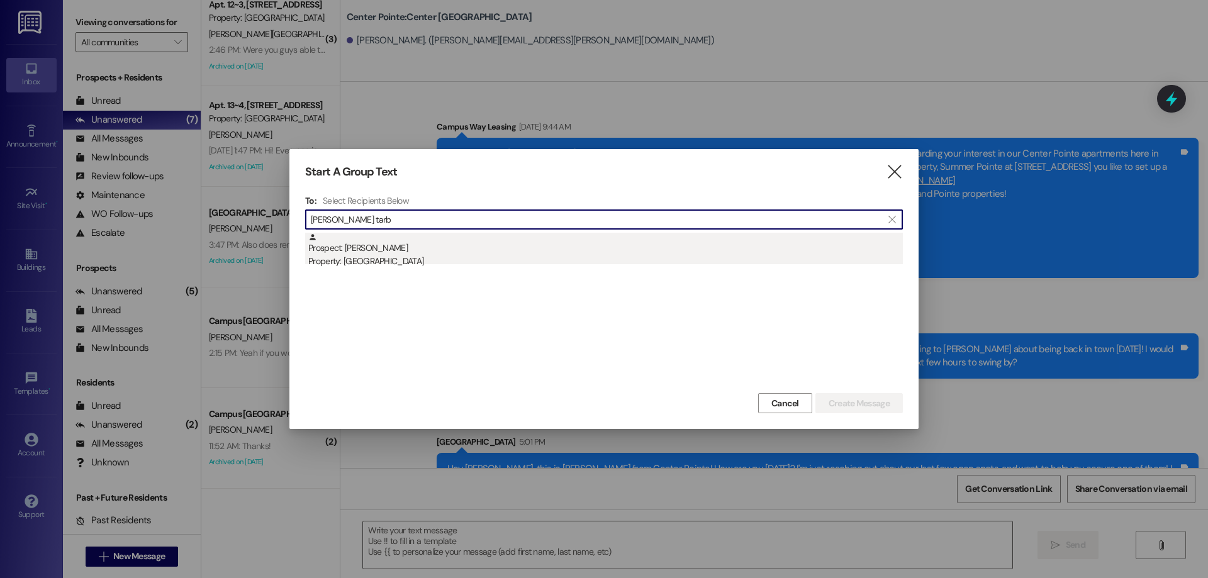
type input "[PERSON_NAME] tarb"
click at [498, 237] on div "Prospect: [PERSON_NAME] Property: [GEOGRAPHIC_DATA]" at bounding box center [605, 251] width 595 height 36
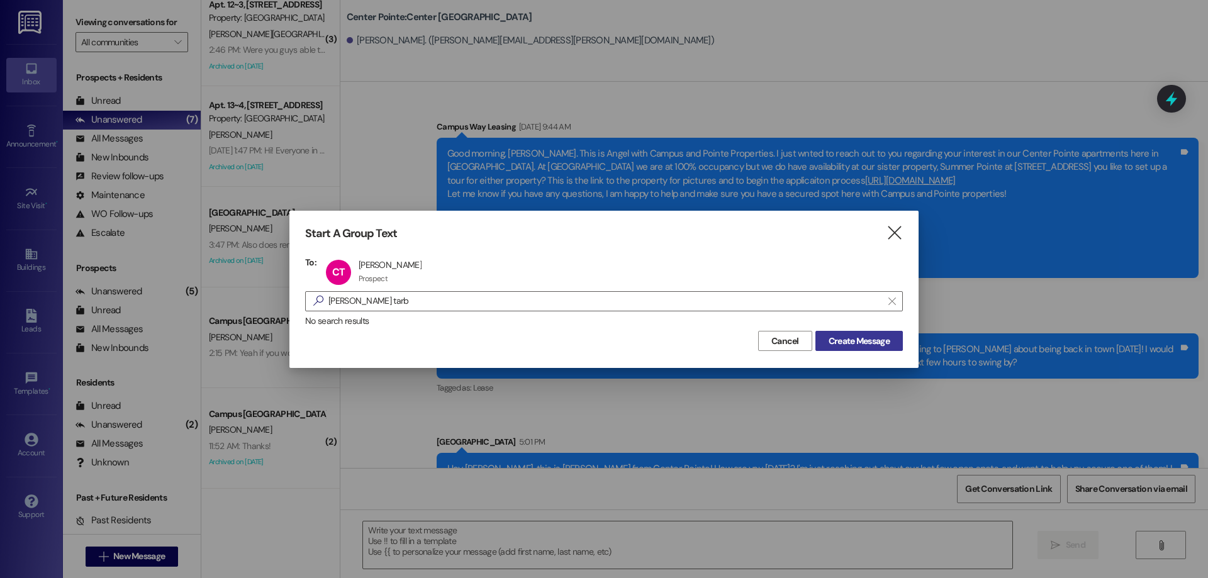
click at [848, 350] on button "Create Message" at bounding box center [858, 341] width 87 height 20
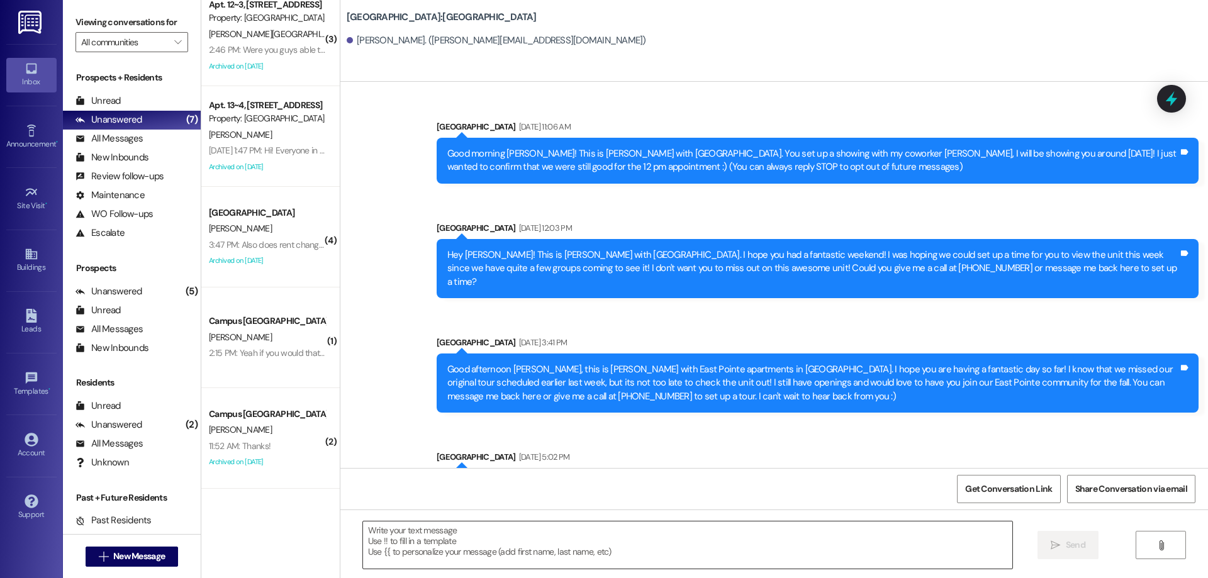
click at [627, 555] on textarea at bounding box center [687, 545] width 649 height 47
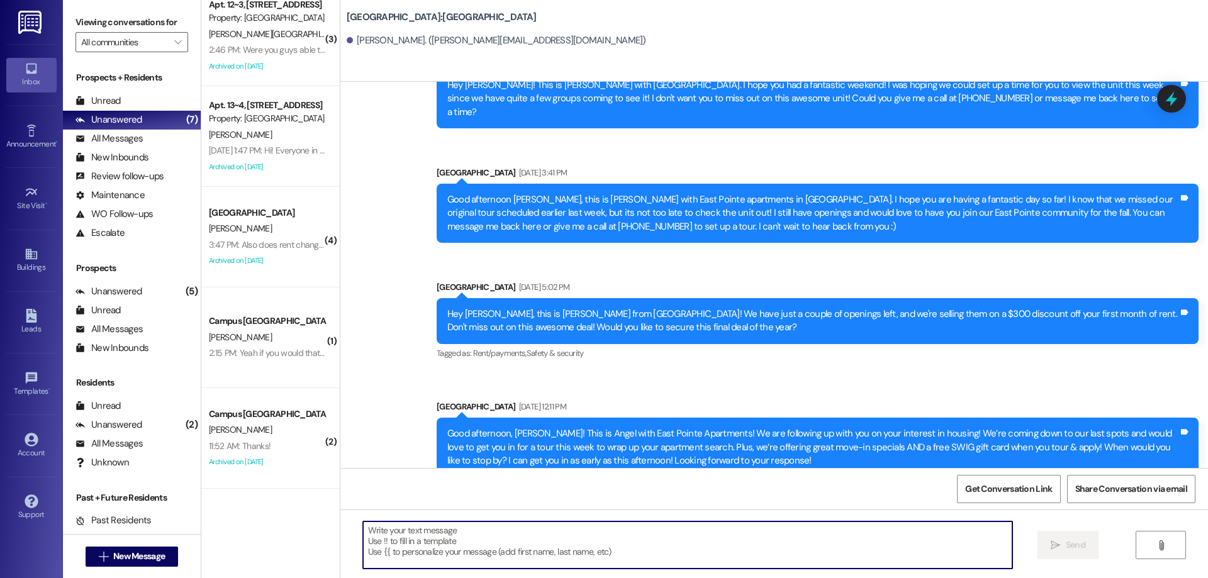
scroll to position [176, 0]
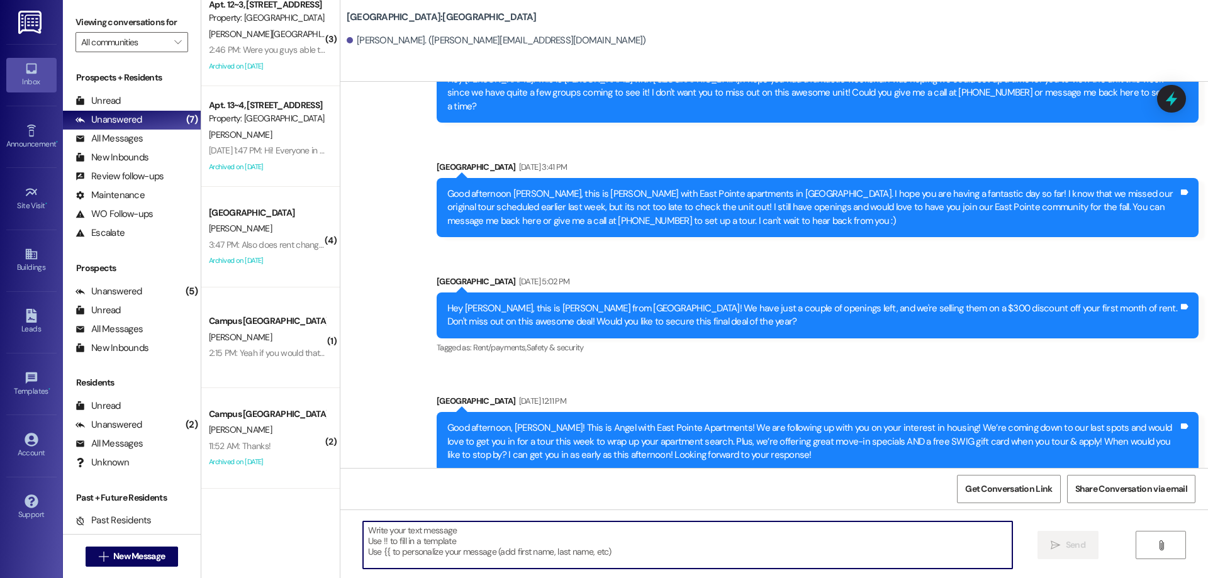
click at [523, 542] on textarea at bounding box center [687, 545] width 649 height 47
paste textarea "Hey [PERSON_NAME], this is [PERSON_NAME] from {{property}}! How are you [DATE]?…"
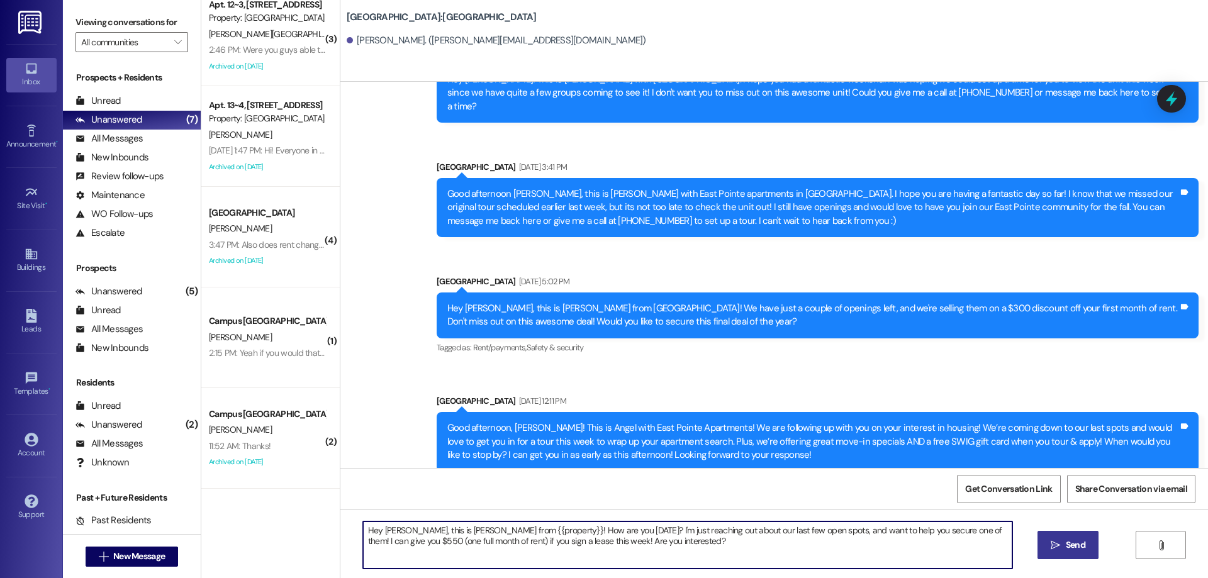
drag, startPoint x: 396, startPoint y: 526, endPoint x: 377, endPoint y: 529, distance: 19.8
click at [377, 529] on textarea "Hey [PERSON_NAME], this is [PERSON_NAME] from {{property}}! How are you [DATE]?…" at bounding box center [687, 545] width 649 height 47
drag, startPoint x: -9, startPoint y: 537, endPoint x: -63, endPoint y: 527, distance: 54.9
click at [0, 527] on html "Inbox Go to Inbox Announcement • Send A Text Announcement Site Visit • Go to Si…" at bounding box center [604, 289] width 1208 height 578
click at [858, 560] on textarea "Hey {{first_name}}, this is [PERSON_NAME] from {{property}}! How are you [DATE]…" at bounding box center [687, 545] width 649 height 47
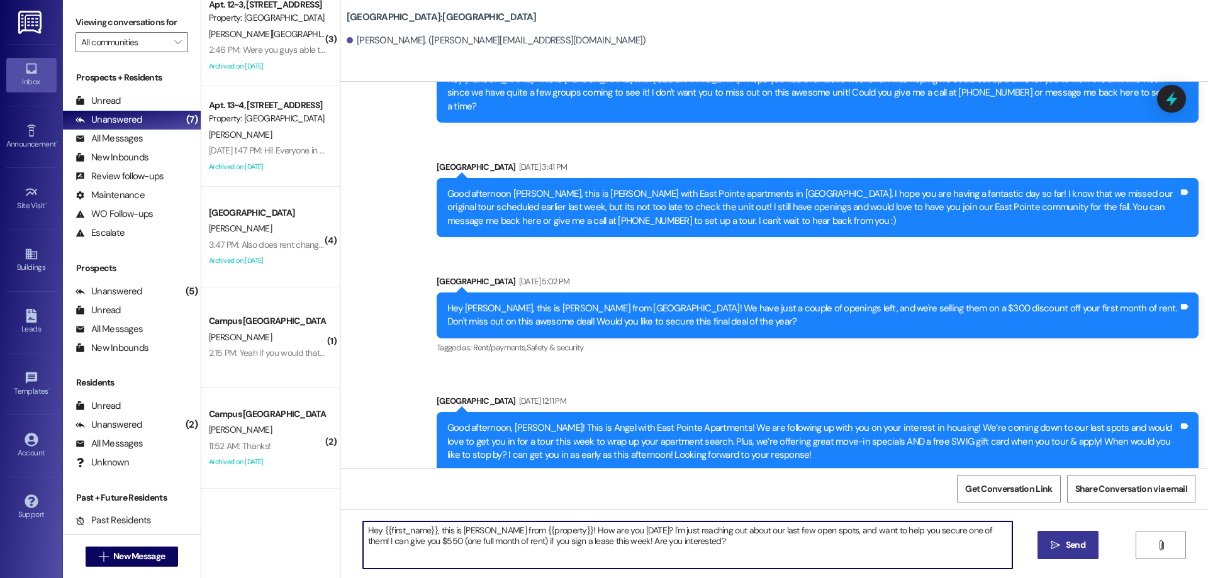
type textarea "Hey {{first_name}}, this is [PERSON_NAME] from {{property}}! How are you [DATE]…"
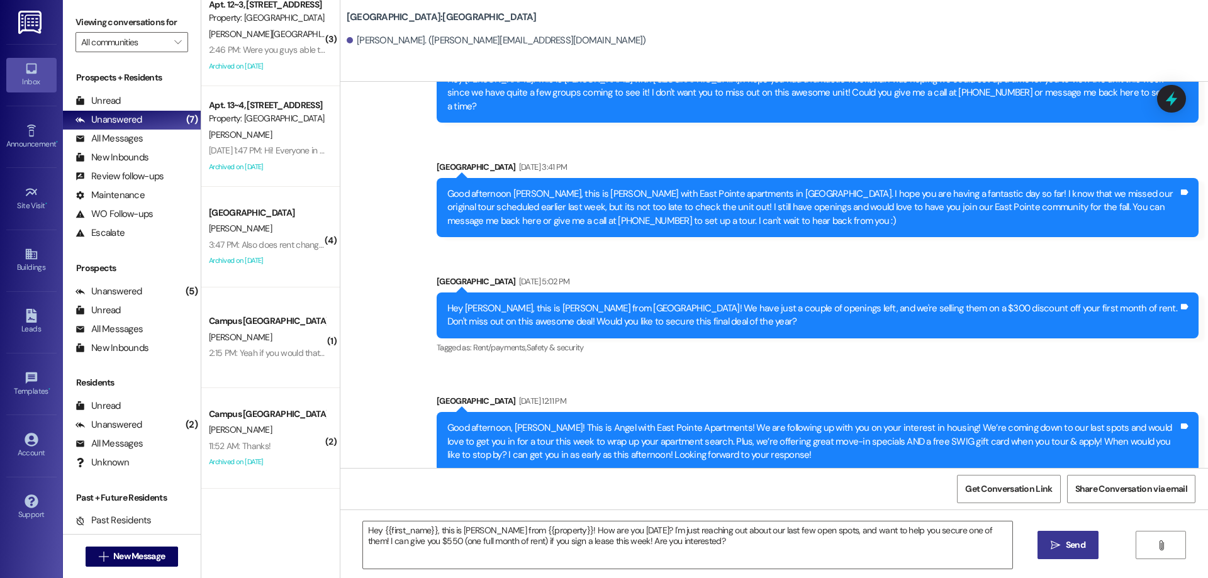
click at [1061, 537] on button " Send" at bounding box center [1068, 545] width 61 height 28
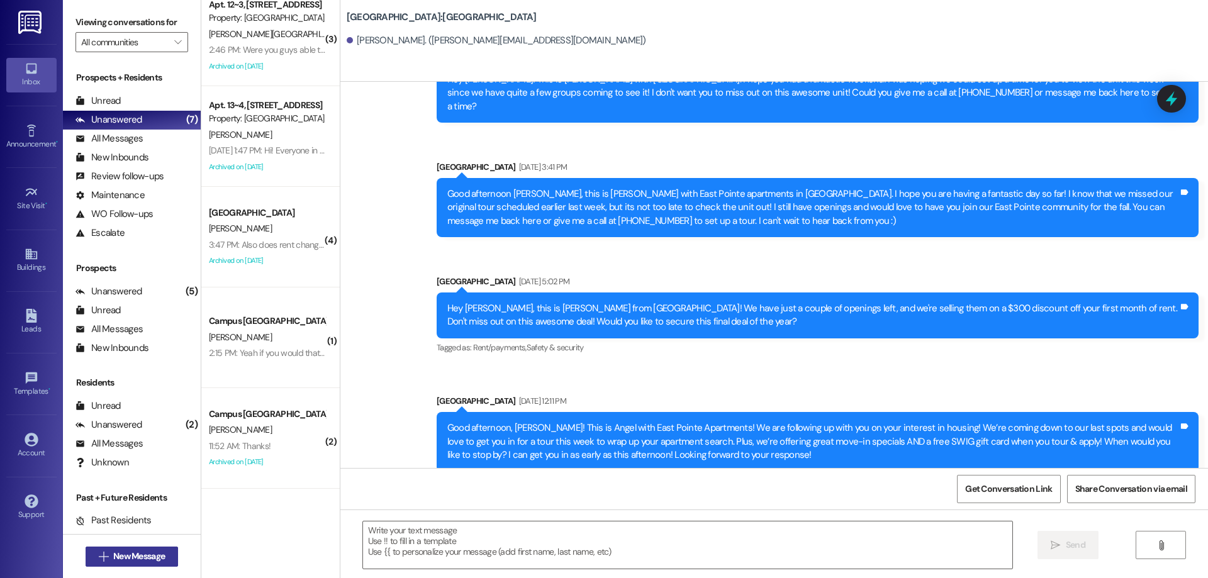
click at [113, 551] on span "New Message" at bounding box center [139, 556] width 52 height 13
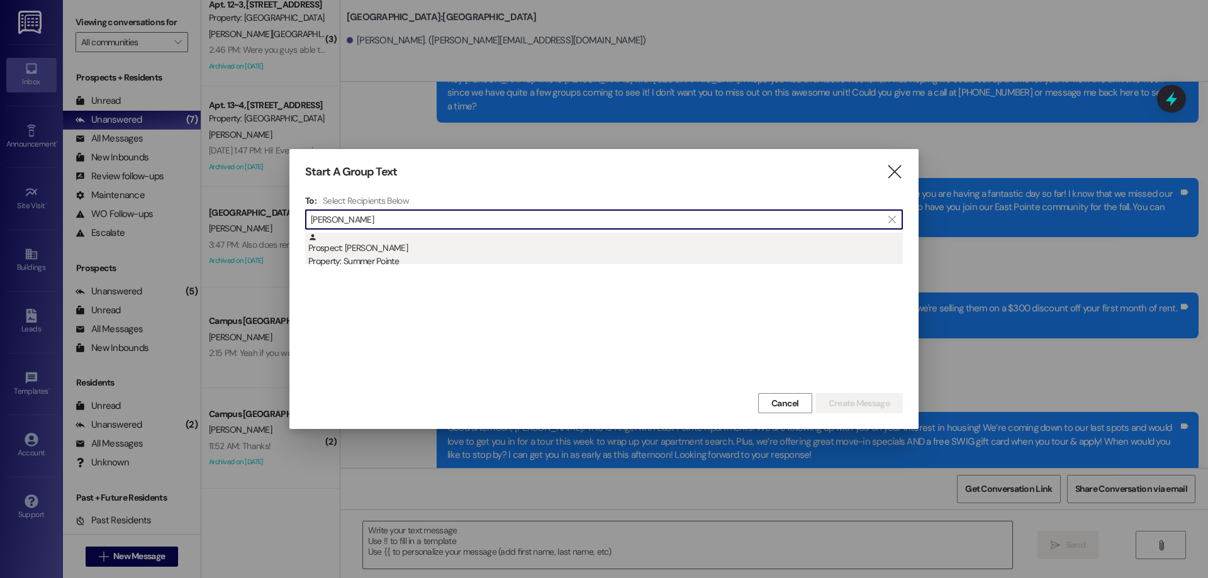
type input "[PERSON_NAME]"
click at [489, 246] on div "Prospect: [PERSON_NAME] Property: Summer Pointe" at bounding box center [605, 251] width 595 height 36
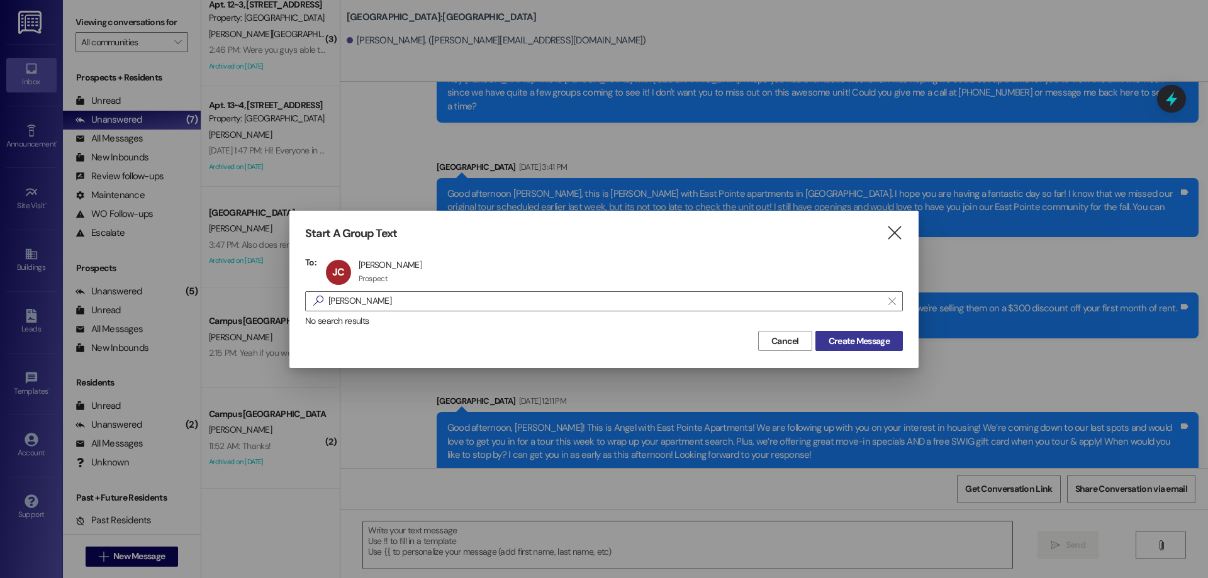
click at [846, 339] on span "Create Message" at bounding box center [859, 341] width 61 height 13
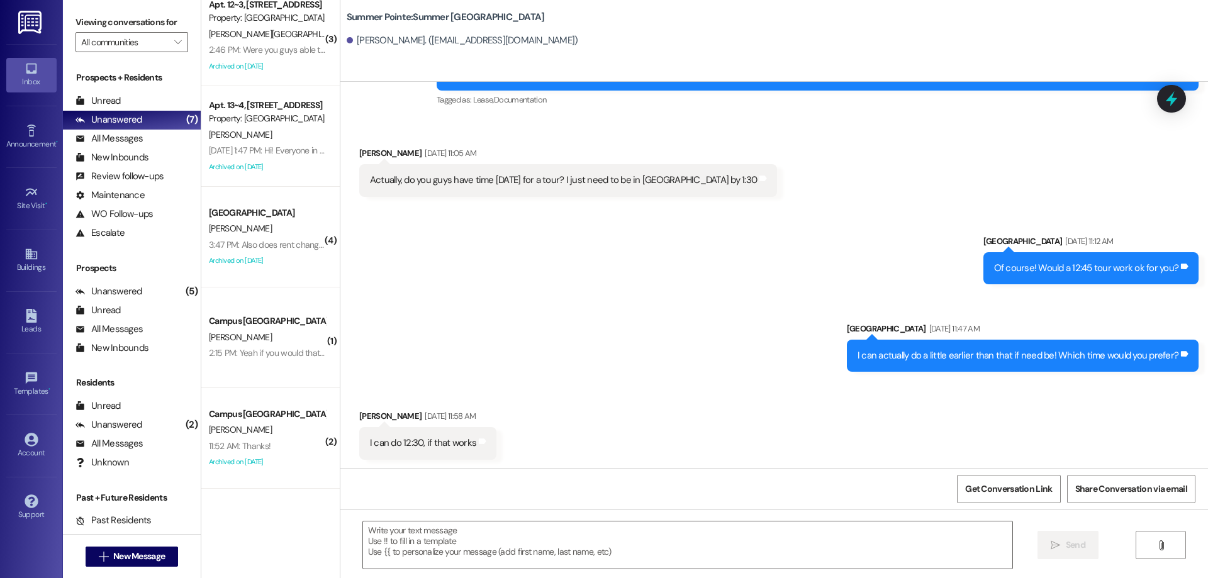
scroll to position [227, 0]
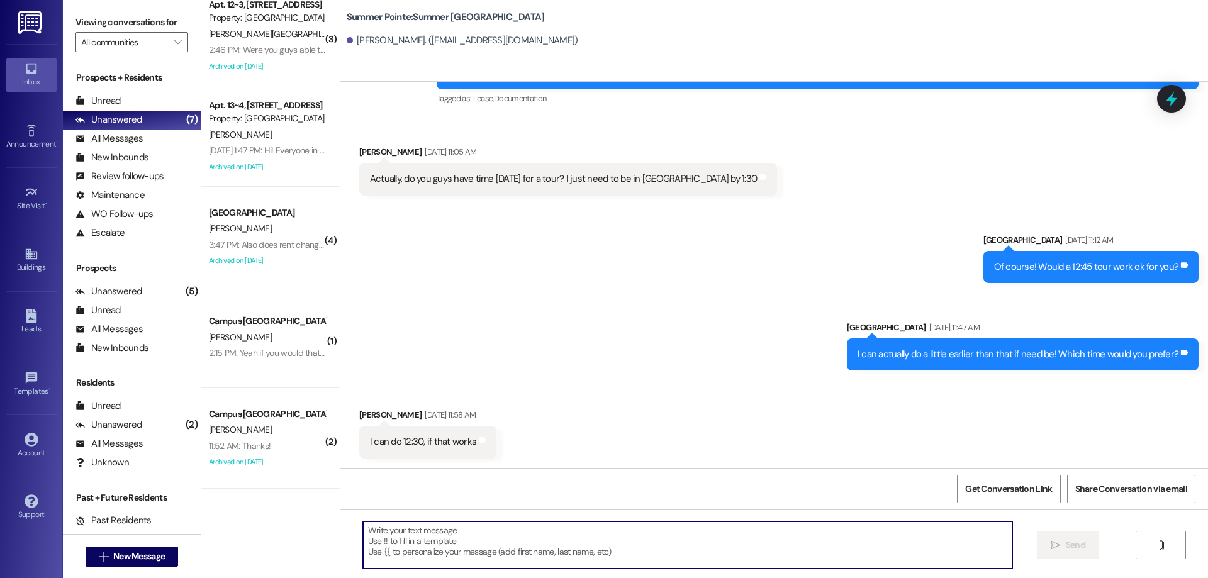
click at [473, 547] on textarea at bounding box center [687, 545] width 649 height 47
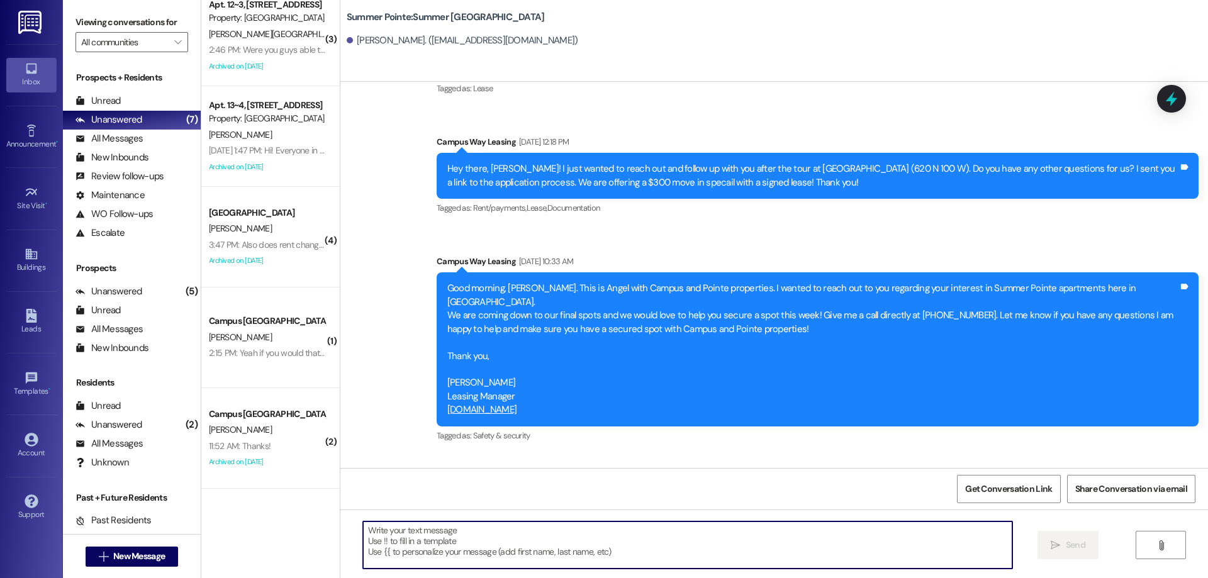
scroll to position [888, 0]
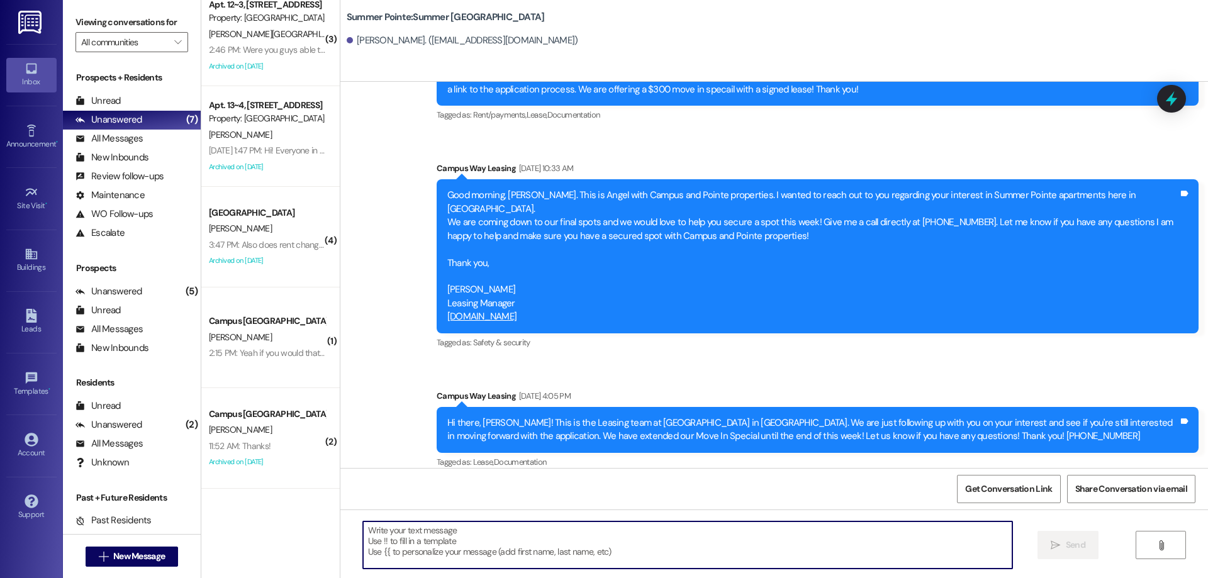
paste textarea "Hey {{first_name}}, this is [PERSON_NAME] from {{property}}! How are you [DATE]…"
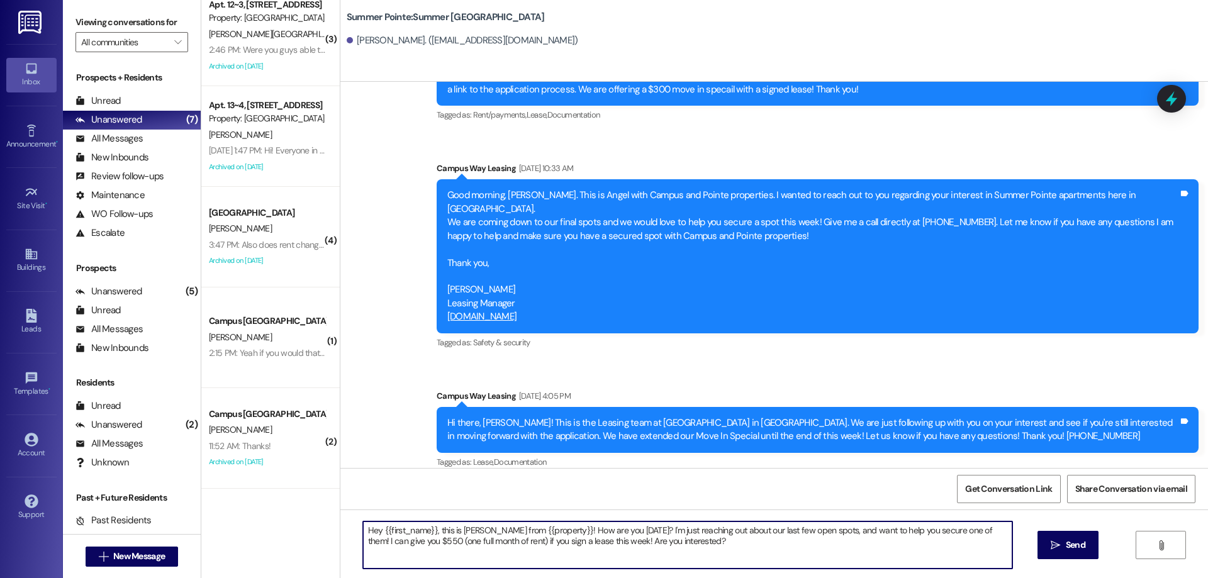
click at [393, 539] on textarea "Hey {{first_name}}, this is [PERSON_NAME] from {{property}}! How are you [DATE]…" at bounding box center [687, 545] width 649 height 47
drag, startPoint x: 681, startPoint y: 548, endPoint x: 290, endPoint y: 523, distance: 391.5
click at [290, 523] on div "( 2 ) Apt. 11~1, 1 [GEOGRAPHIC_DATA] Property: [GEOGRAPHIC_DATA][PERSON_NAME] 3…" at bounding box center [704, 289] width 1007 height 578
type textarea "Hey {{first_name}}, this is [PERSON_NAME] from {{property}}! How are you [DATE]…"
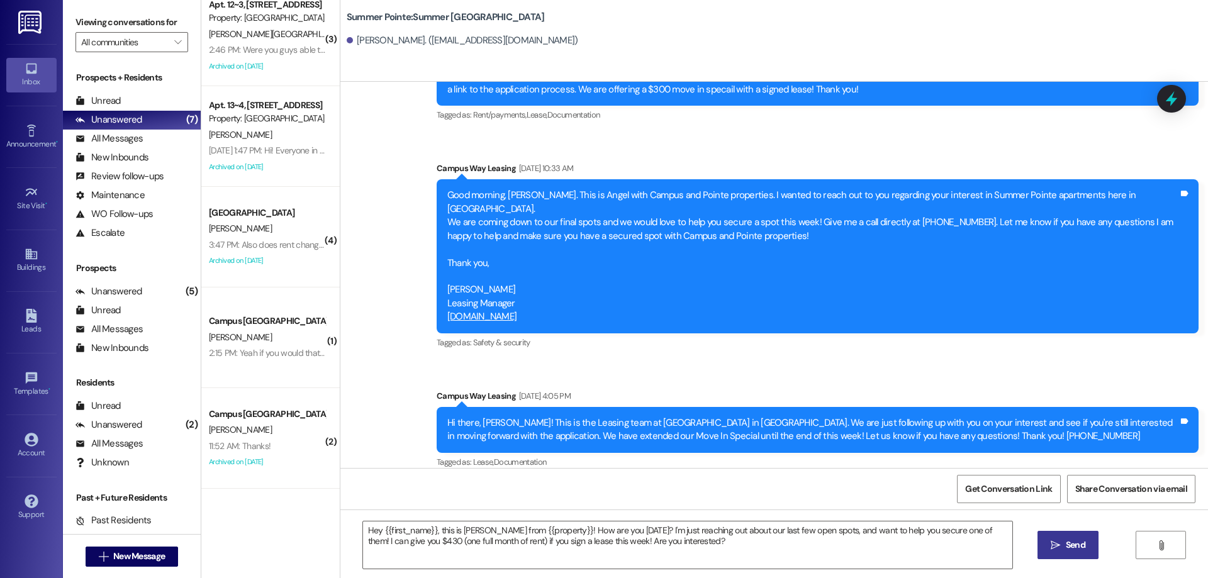
click at [1075, 537] on button " Send" at bounding box center [1068, 545] width 61 height 28
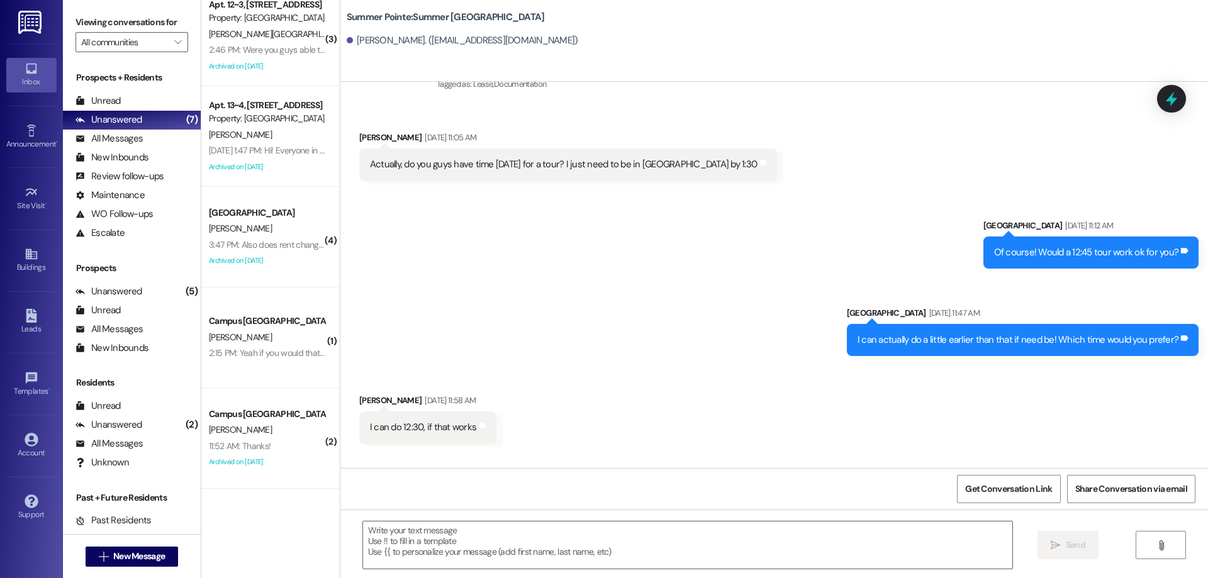
scroll to position [227, 0]
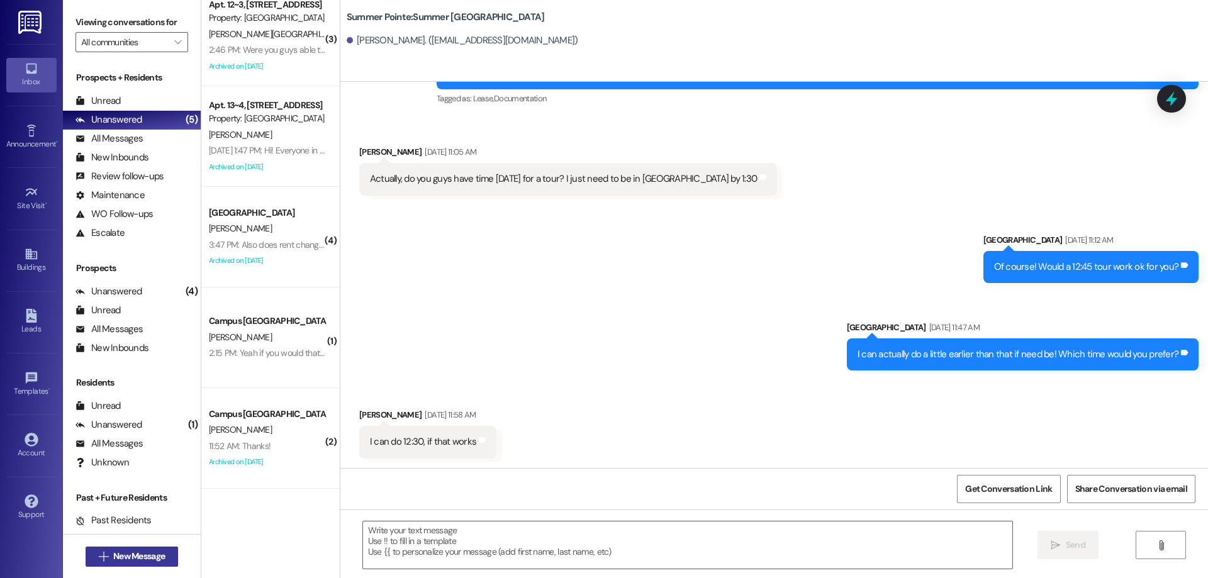
click at [113, 559] on span "New Message" at bounding box center [139, 556] width 52 height 13
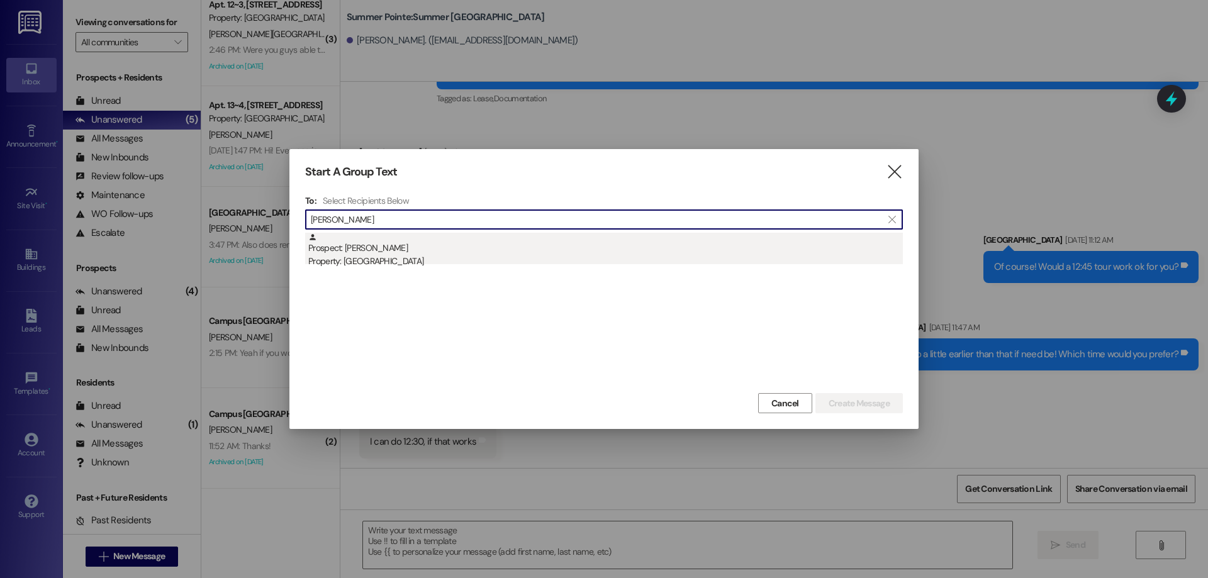
type input "[PERSON_NAME]"
click at [472, 250] on div "Prospect: [PERSON_NAME] Property: Campus Edge" at bounding box center [605, 251] width 595 height 36
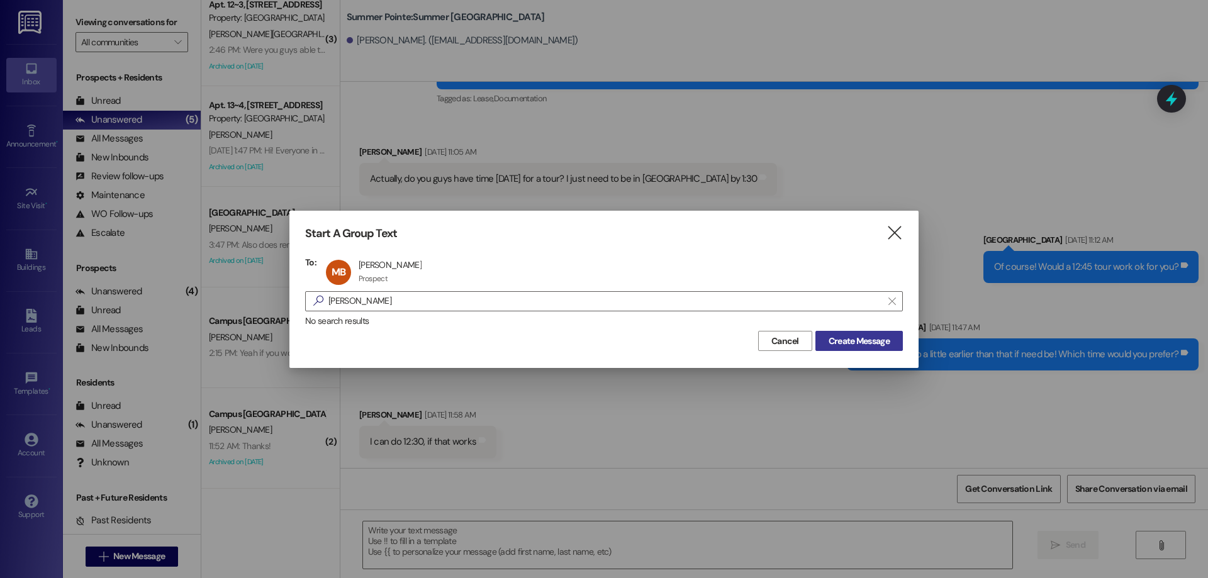
click at [841, 335] on span "Create Message" at bounding box center [859, 341] width 61 height 13
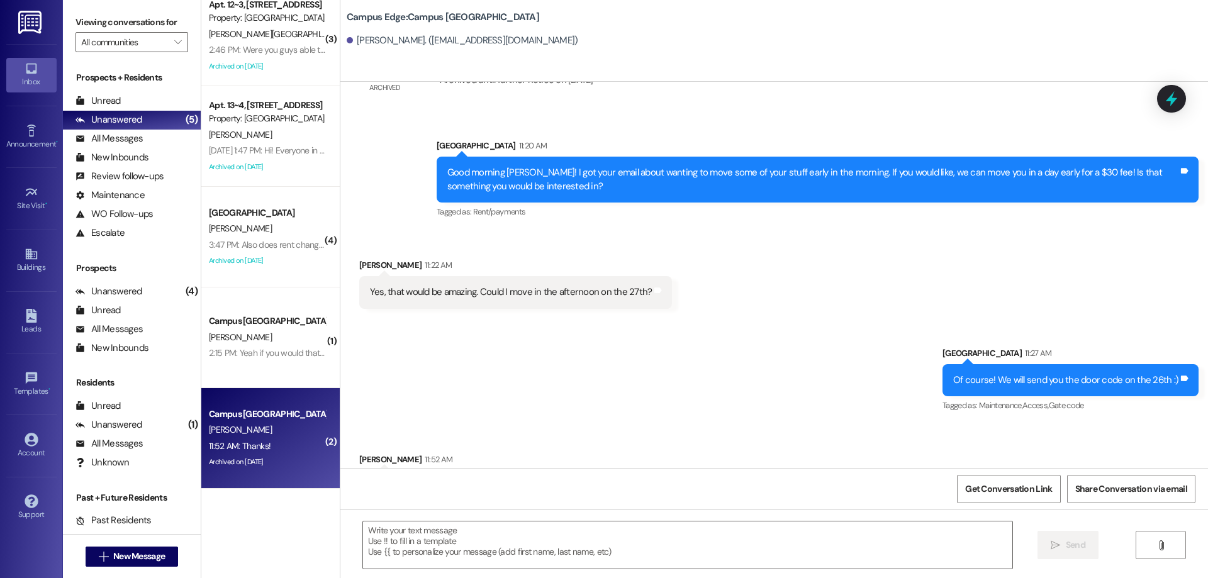
scroll to position [1586, 0]
